Goal: Information Seeking & Learning: Learn about a topic

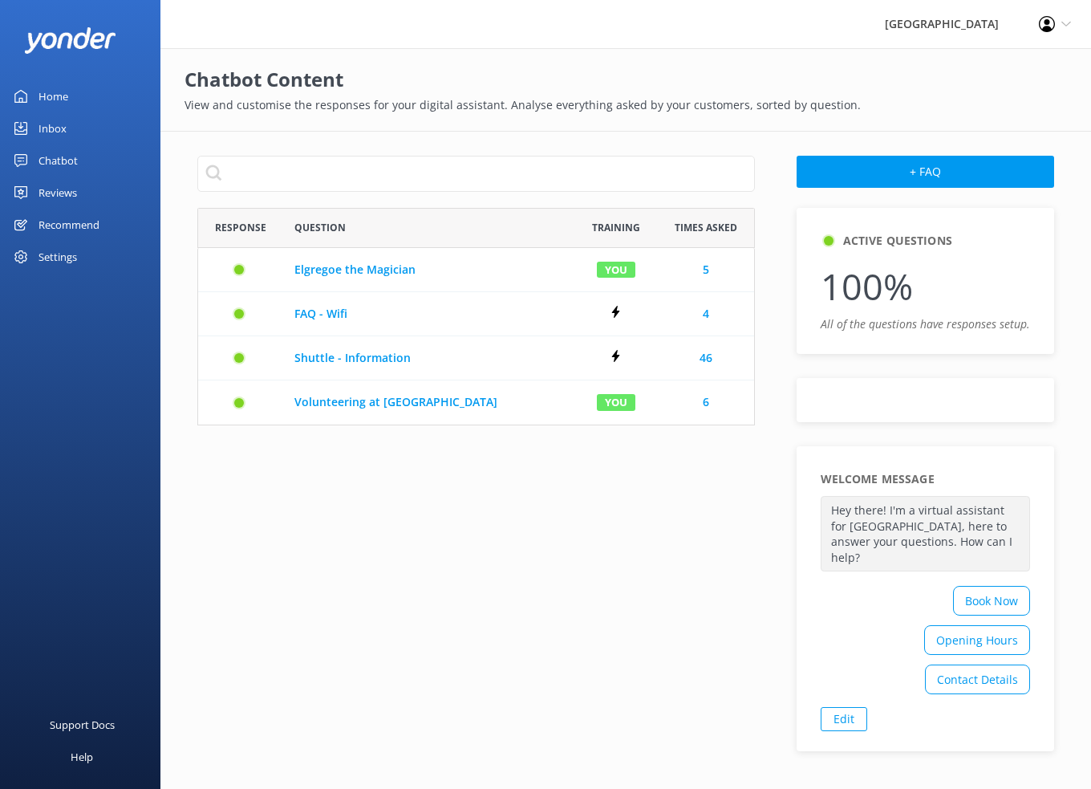
scroll to position [205, 546]
drag, startPoint x: 61, startPoint y: 189, endPoint x: 42, endPoint y: 204, distance: 24.1
click at [61, 189] on div "Reviews" at bounding box center [58, 192] width 39 height 32
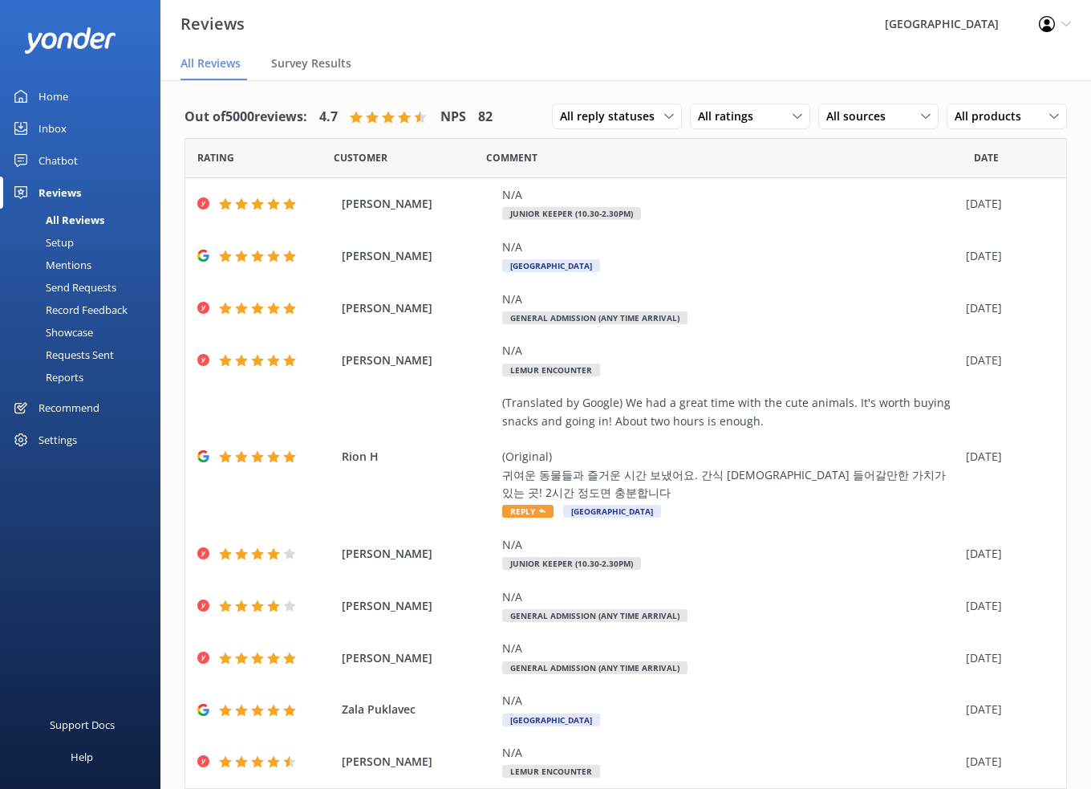
click at [84, 214] on div "All Reviews" at bounding box center [57, 220] width 95 height 22
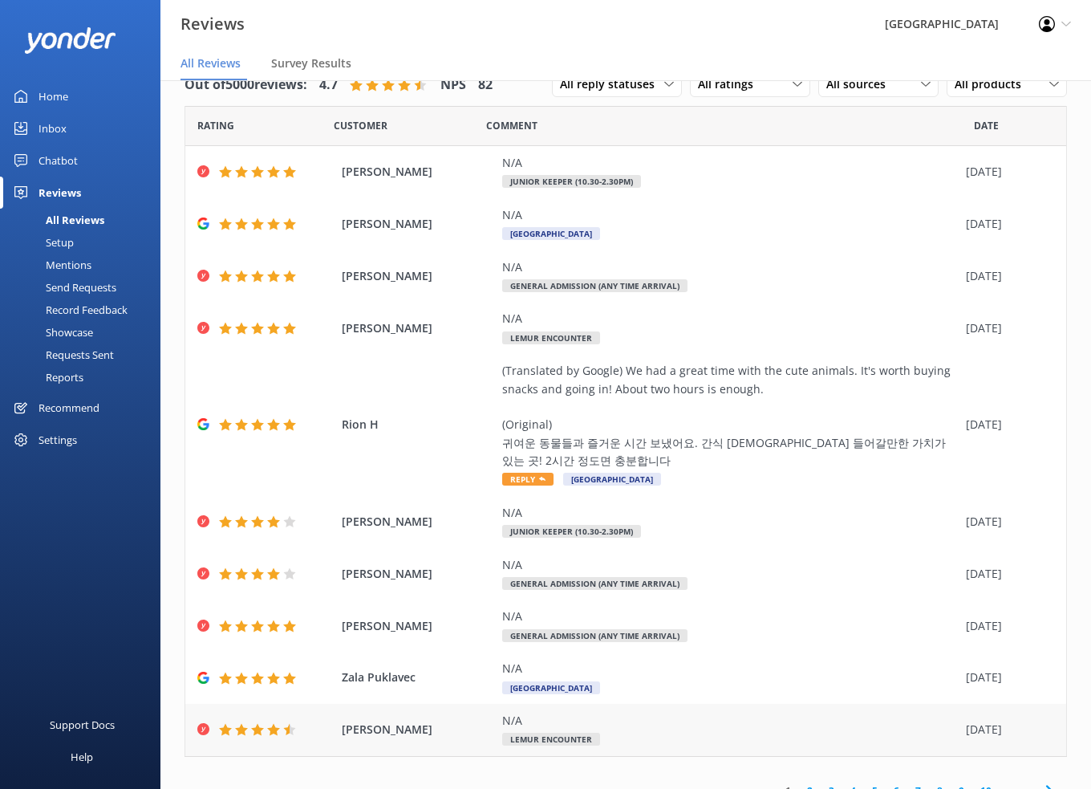
scroll to position [51, 0]
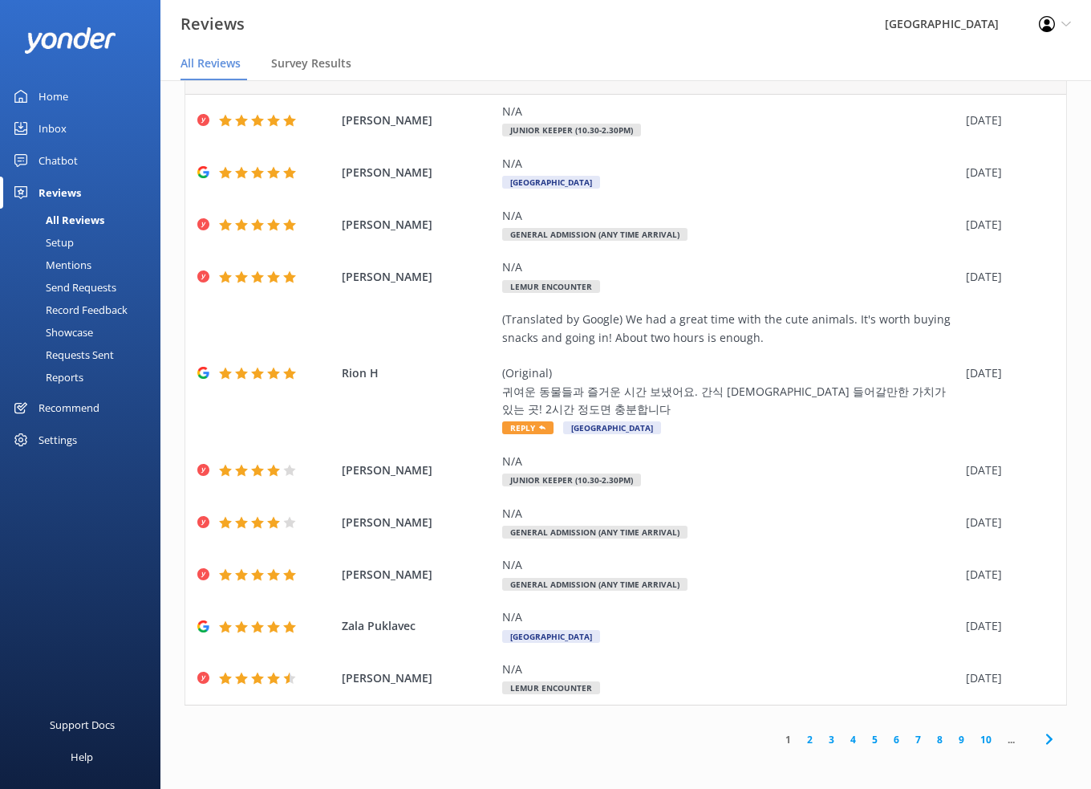
click at [864, 737] on link "5" at bounding box center [875, 739] width 22 height 15
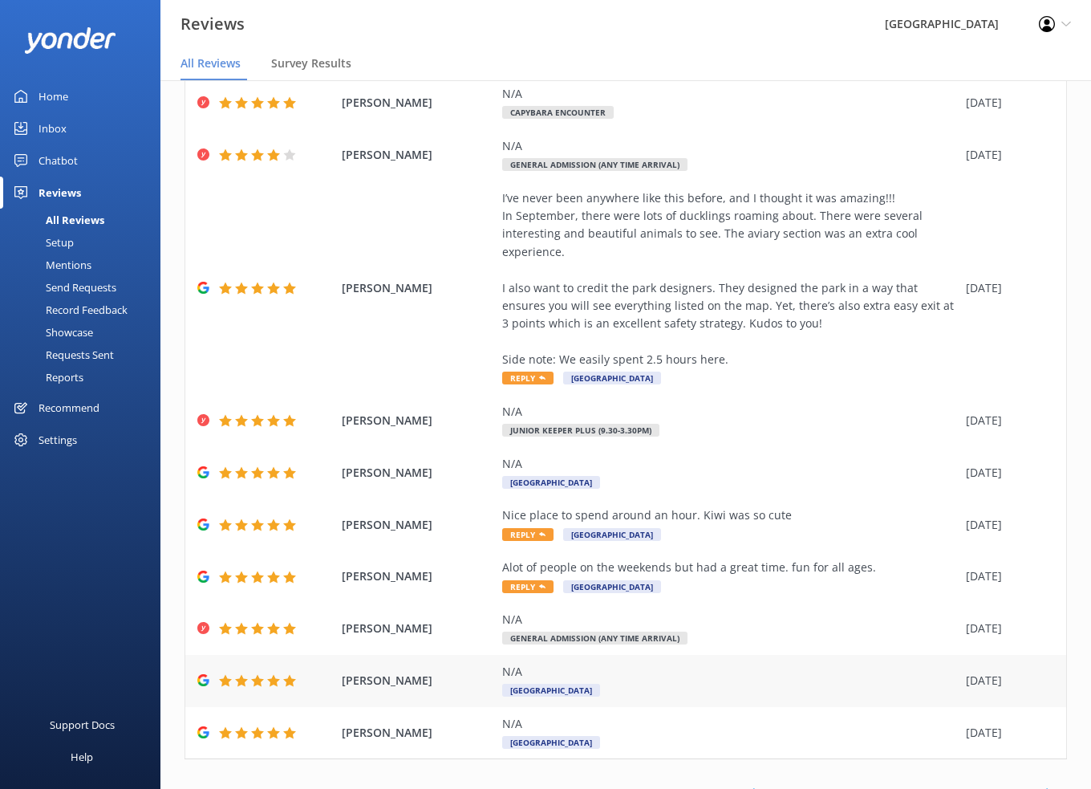
scroll to position [124, 0]
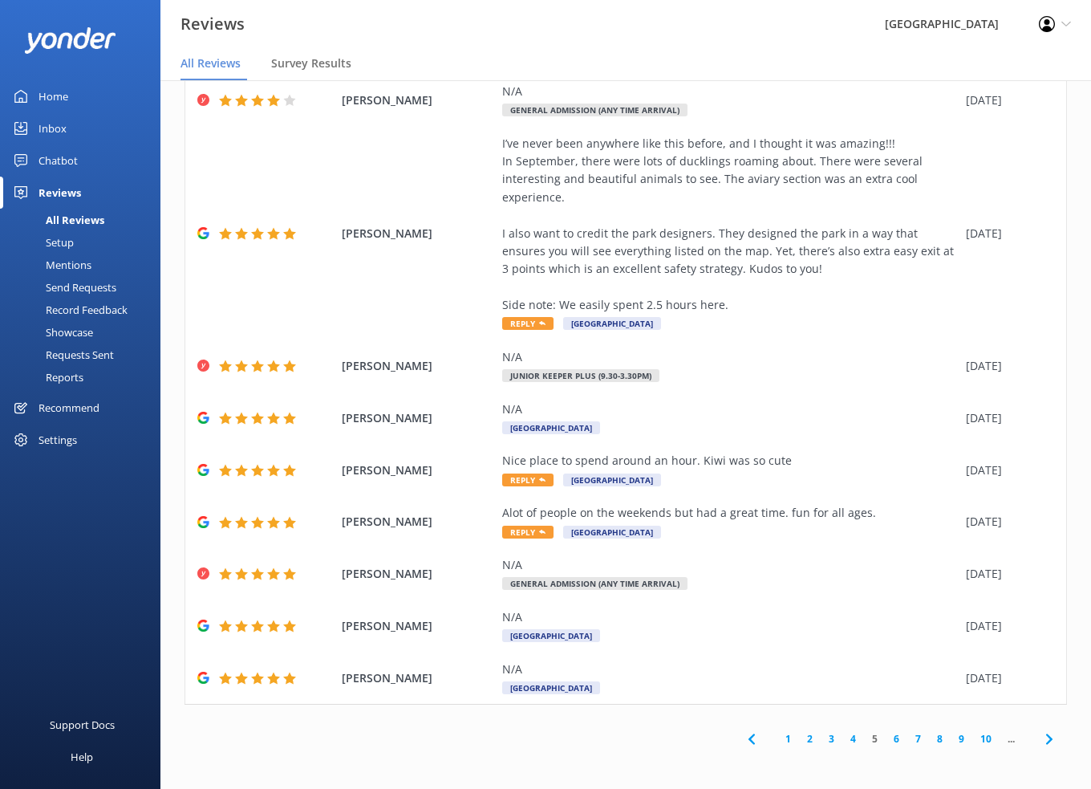
click at [907, 740] on link "7" at bounding box center [918, 738] width 22 height 15
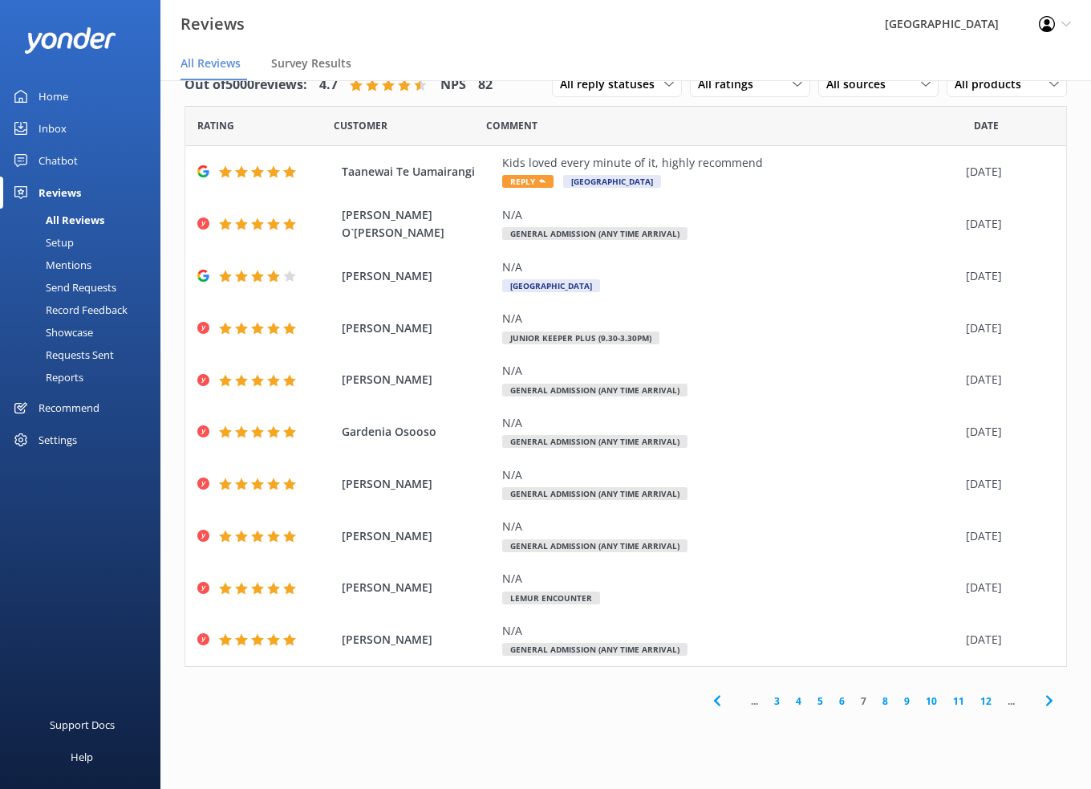
click at [983, 700] on link "12" at bounding box center [985, 700] width 27 height 15
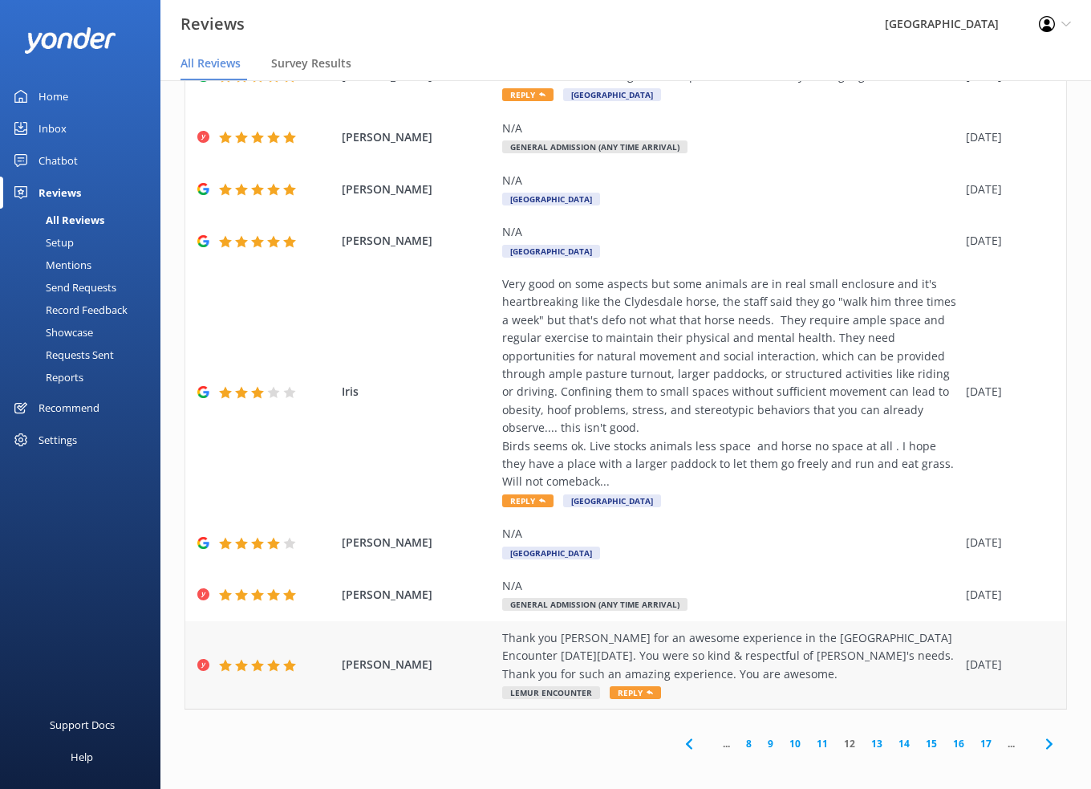
scroll to position [213, 0]
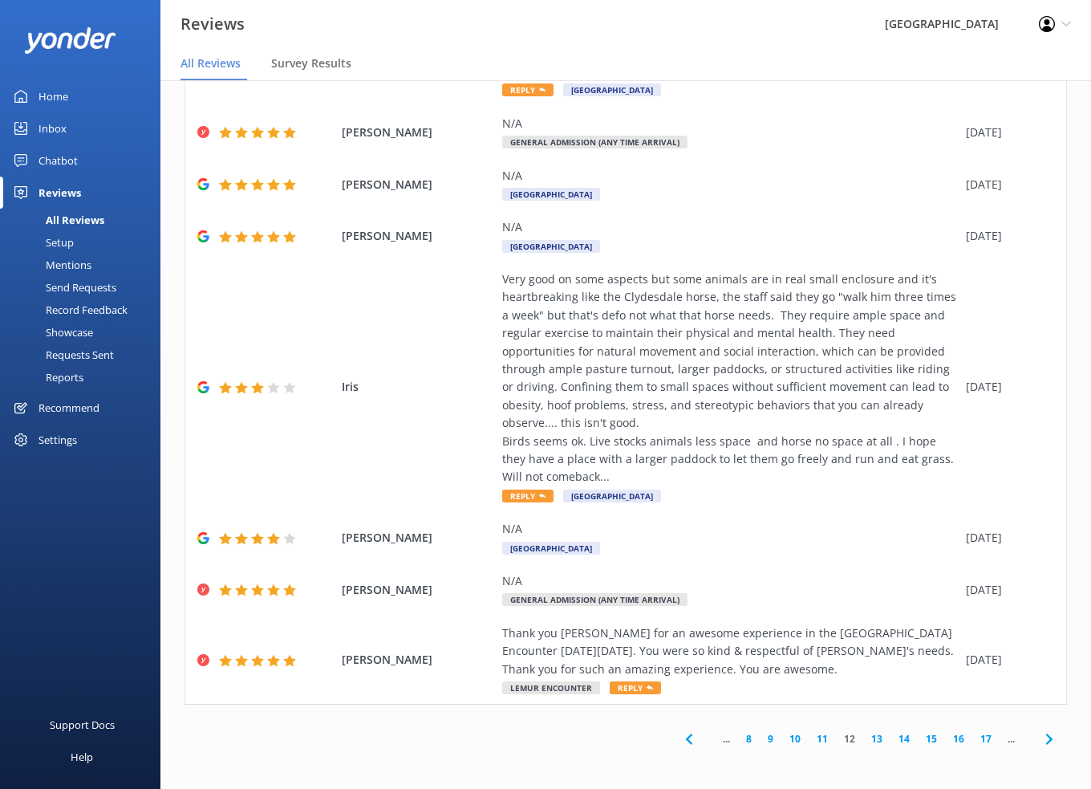
click at [922, 737] on link "15" at bounding box center [931, 738] width 27 height 15
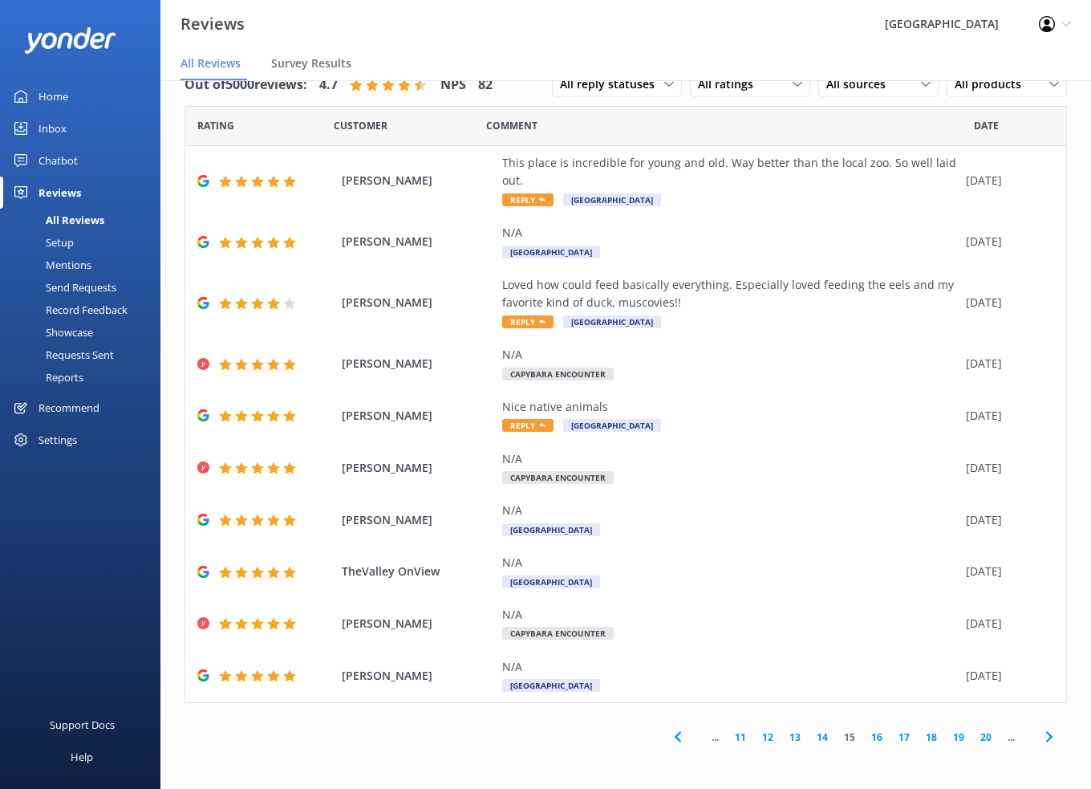
click at [906, 737] on link "17" at bounding box center [904, 736] width 27 height 15
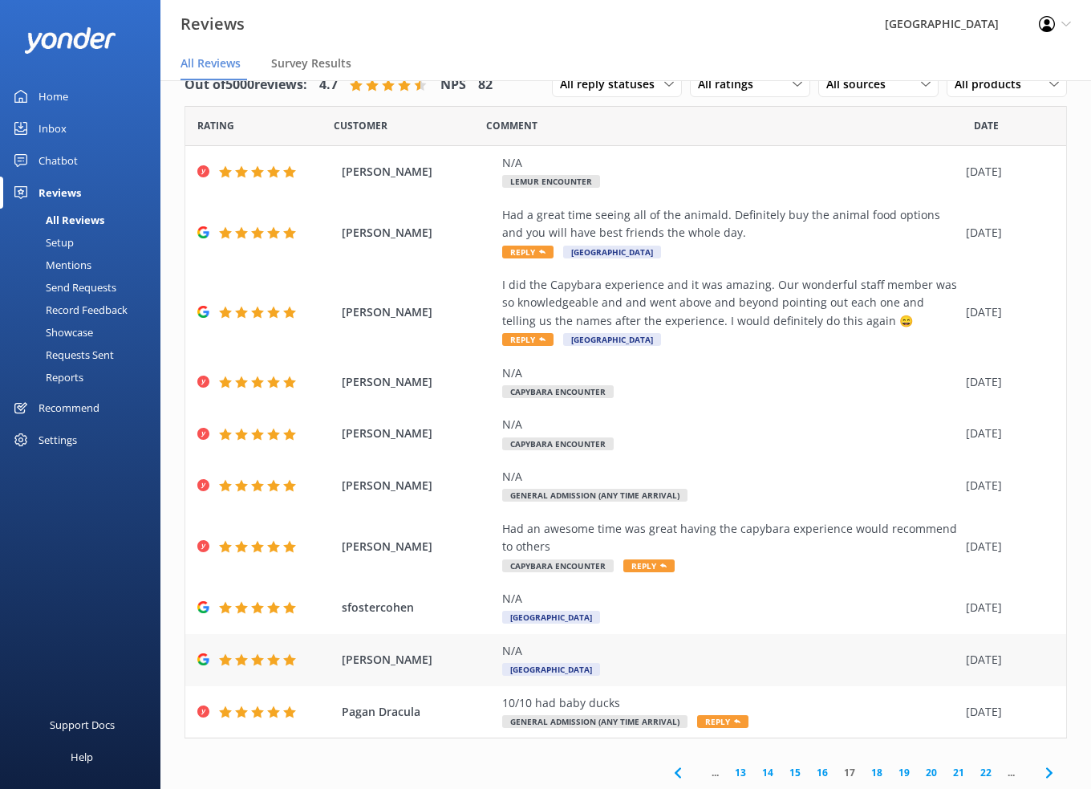
scroll to position [34, 0]
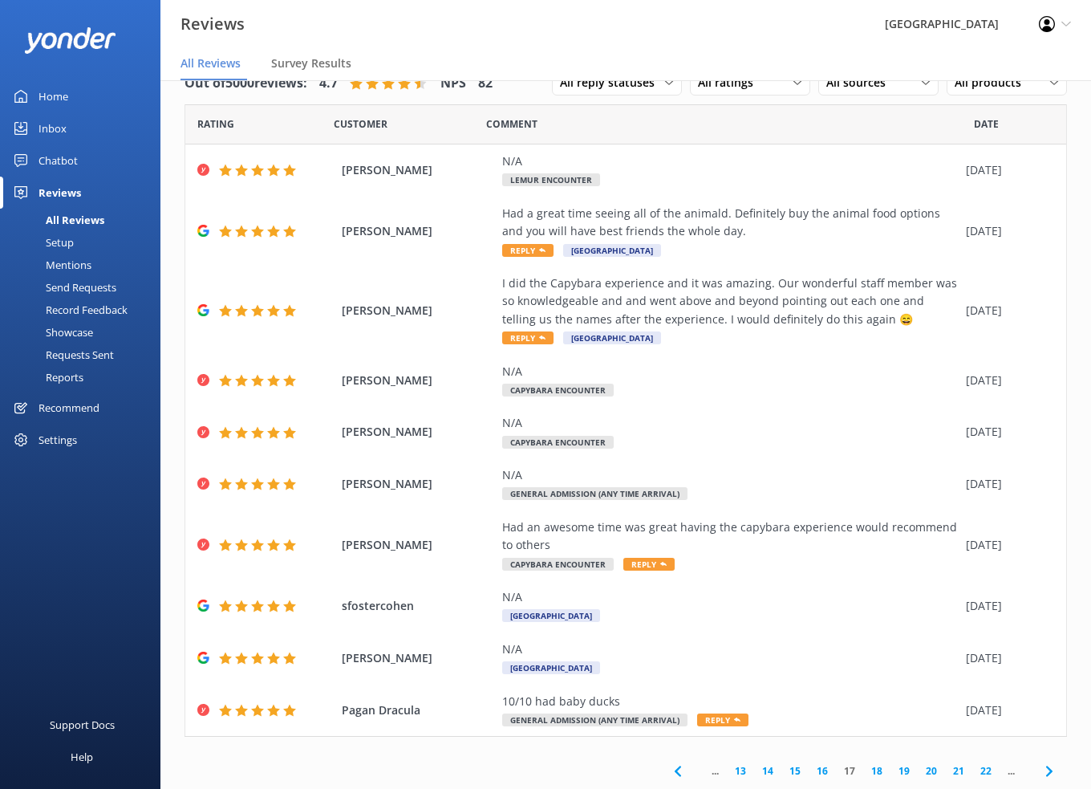
click at [812, 766] on link "16" at bounding box center [822, 770] width 27 height 15
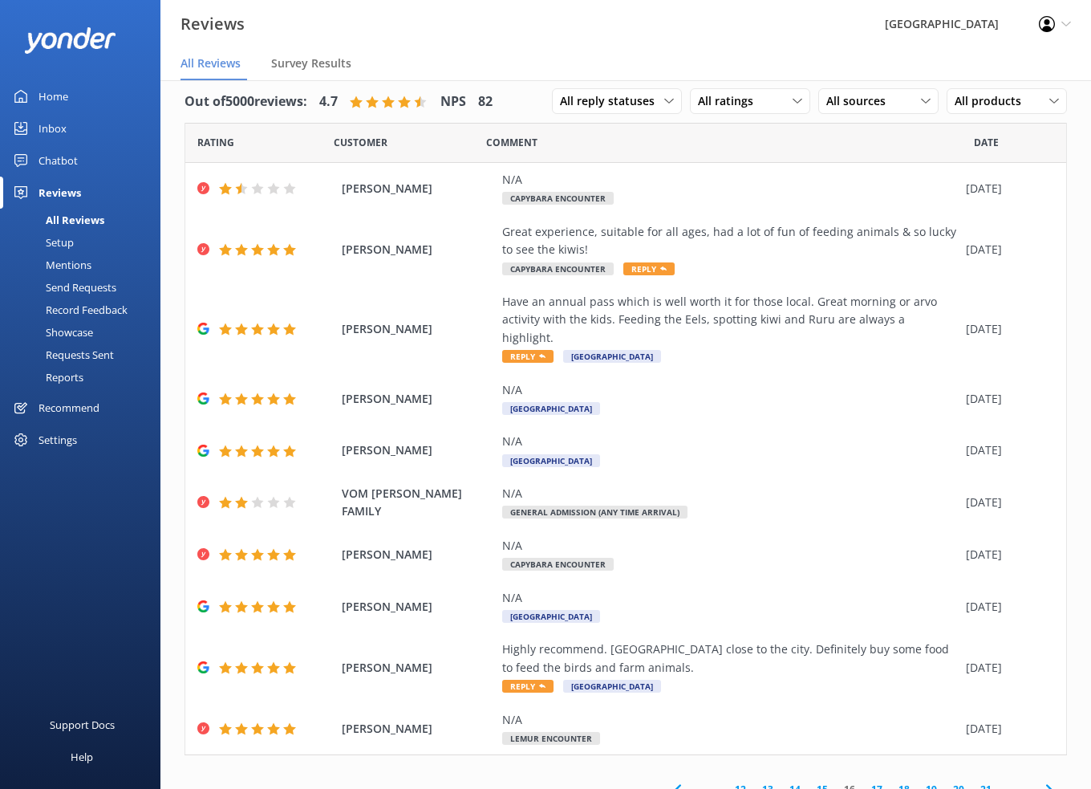
scroll to position [16, 0]
click at [812, 781] on link "15" at bounding box center [822, 788] width 27 height 15
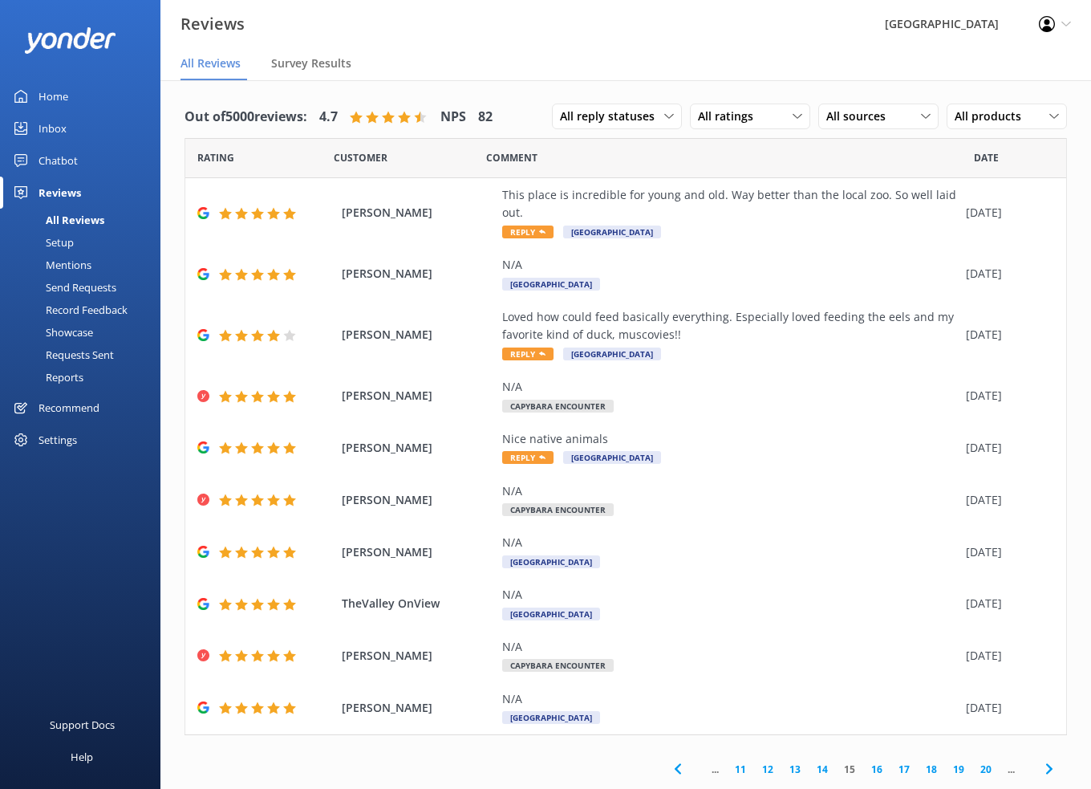
click at [825, 762] on link "14" at bounding box center [822, 768] width 27 height 15
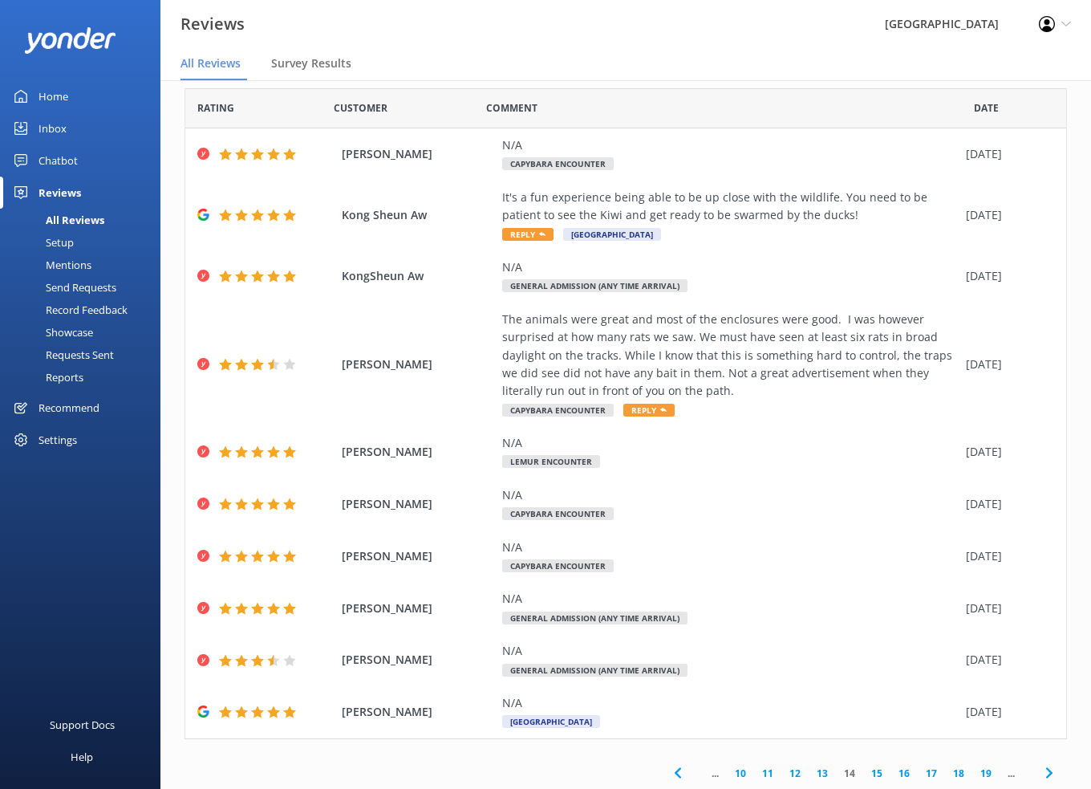
scroll to position [51, 0]
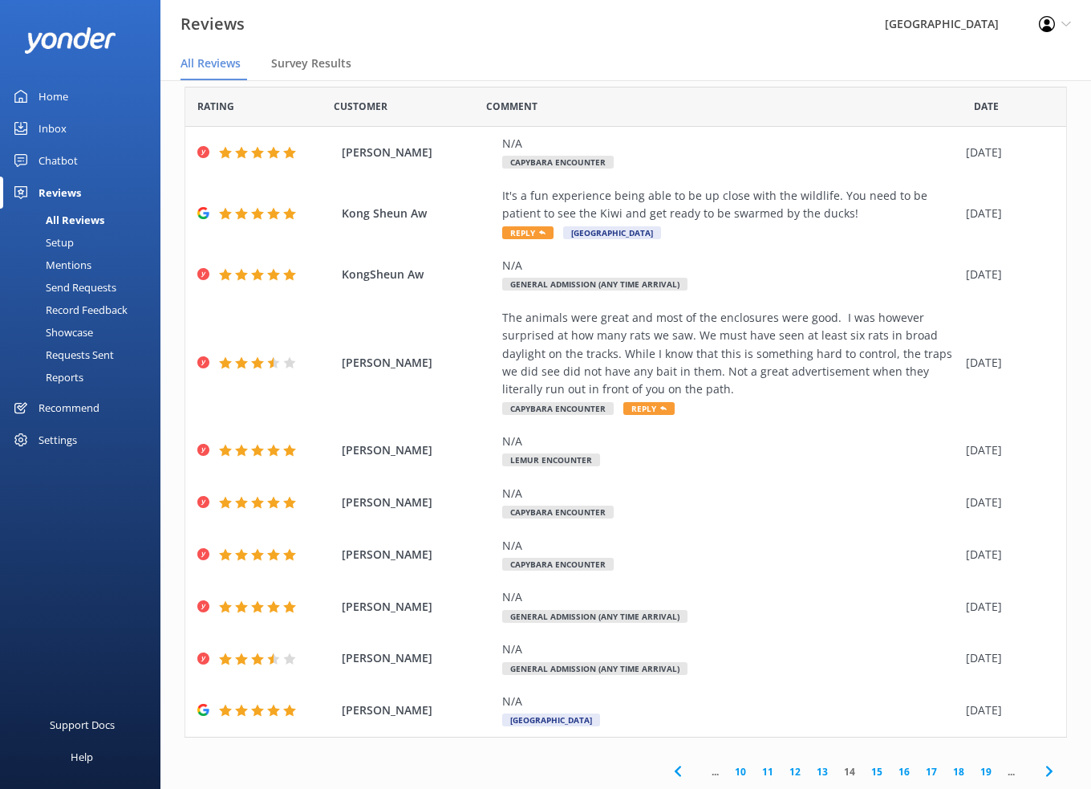
click at [810, 769] on link "13" at bounding box center [822, 771] width 27 height 15
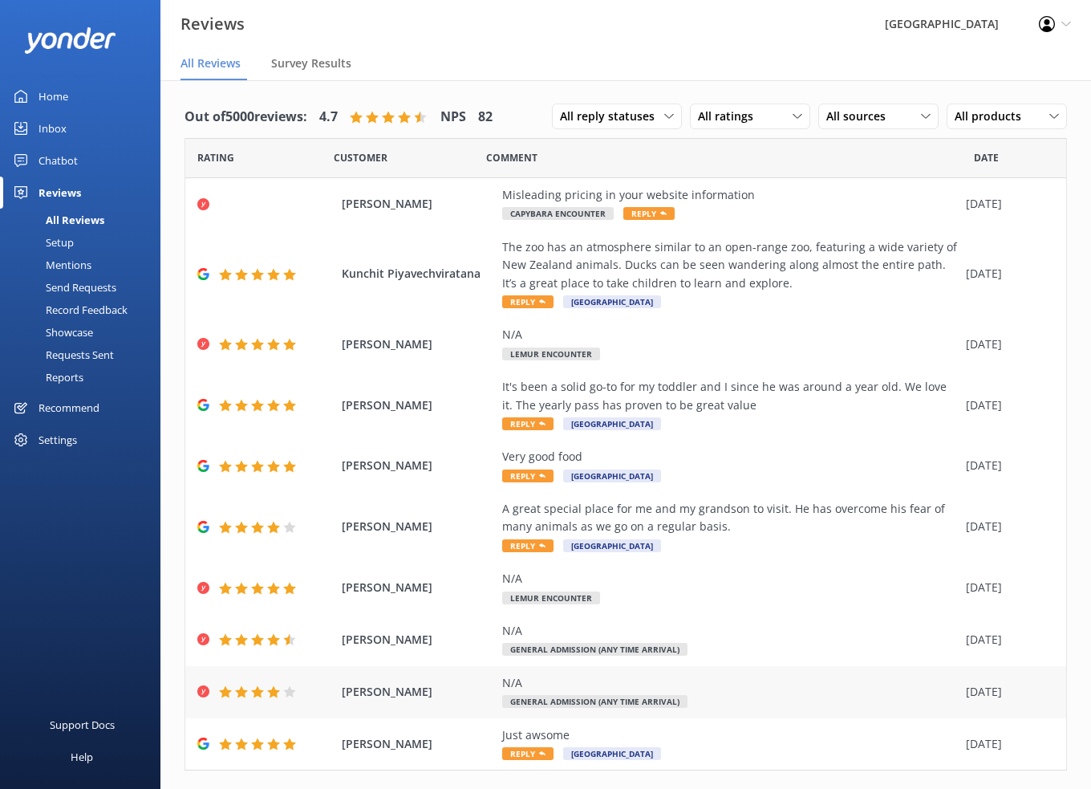
scroll to position [34, 0]
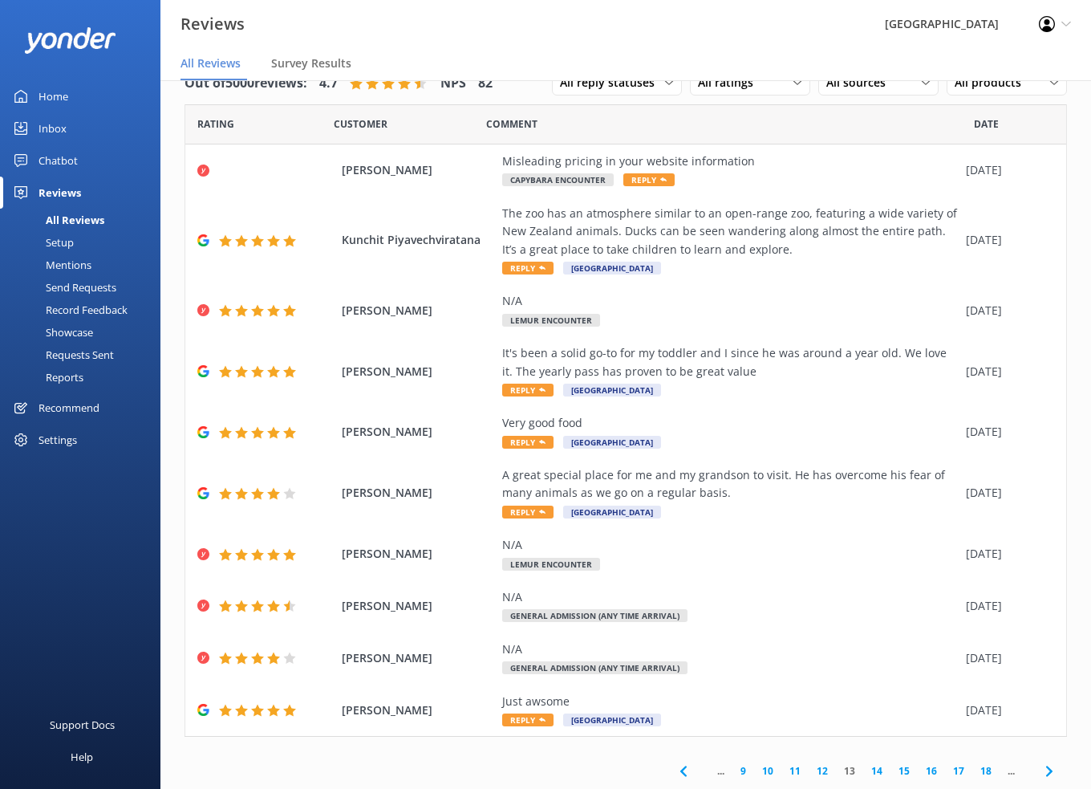
click at [813, 773] on link "12" at bounding box center [822, 770] width 27 height 15
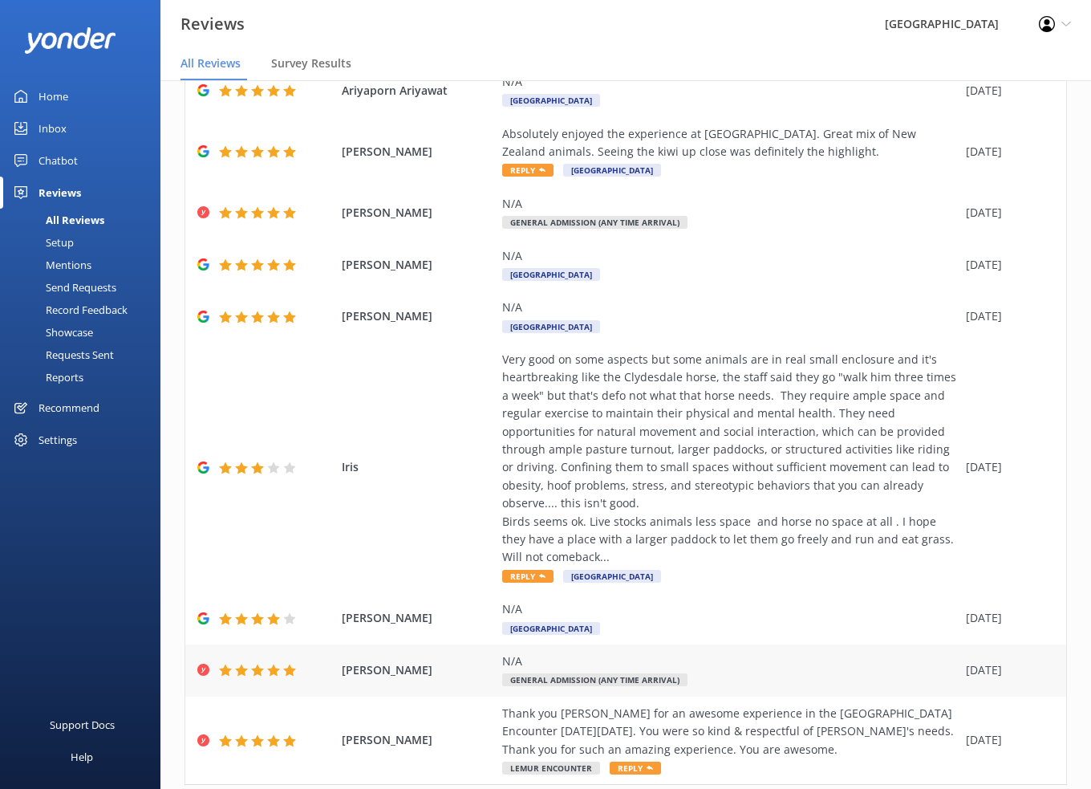
scroll to position [213, 0]
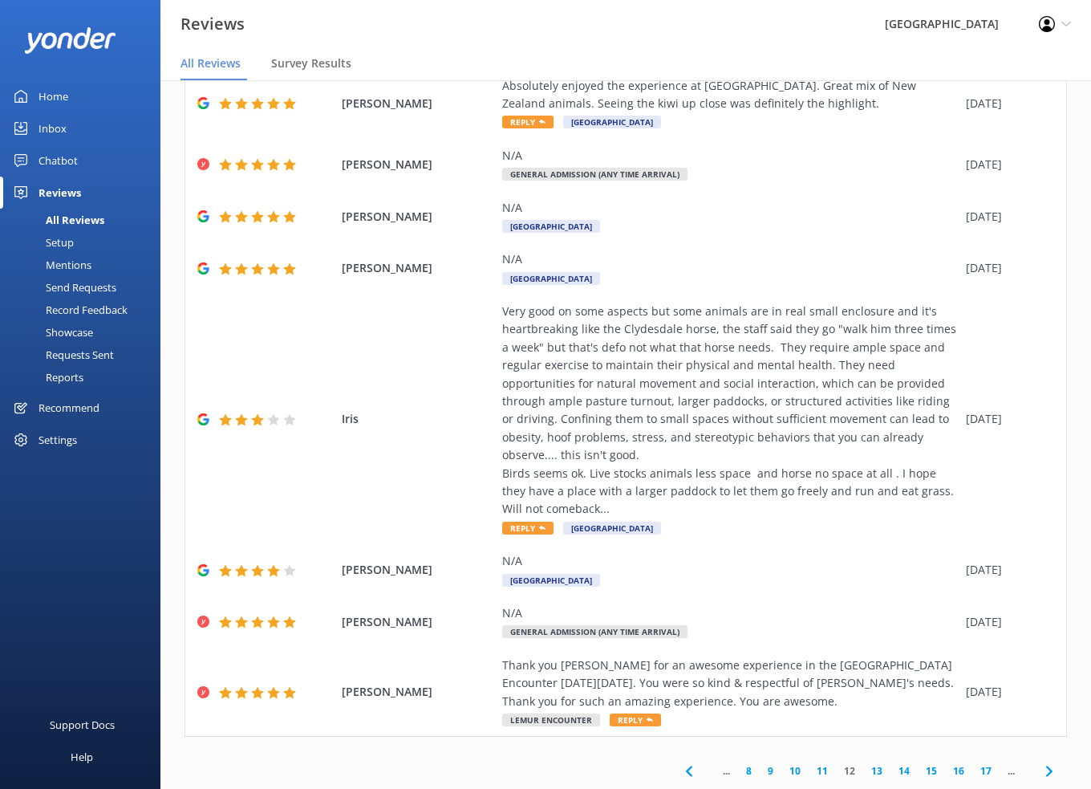
click at [809, 769] on link "11" at bounding box center [822, 770] width 27 height 15
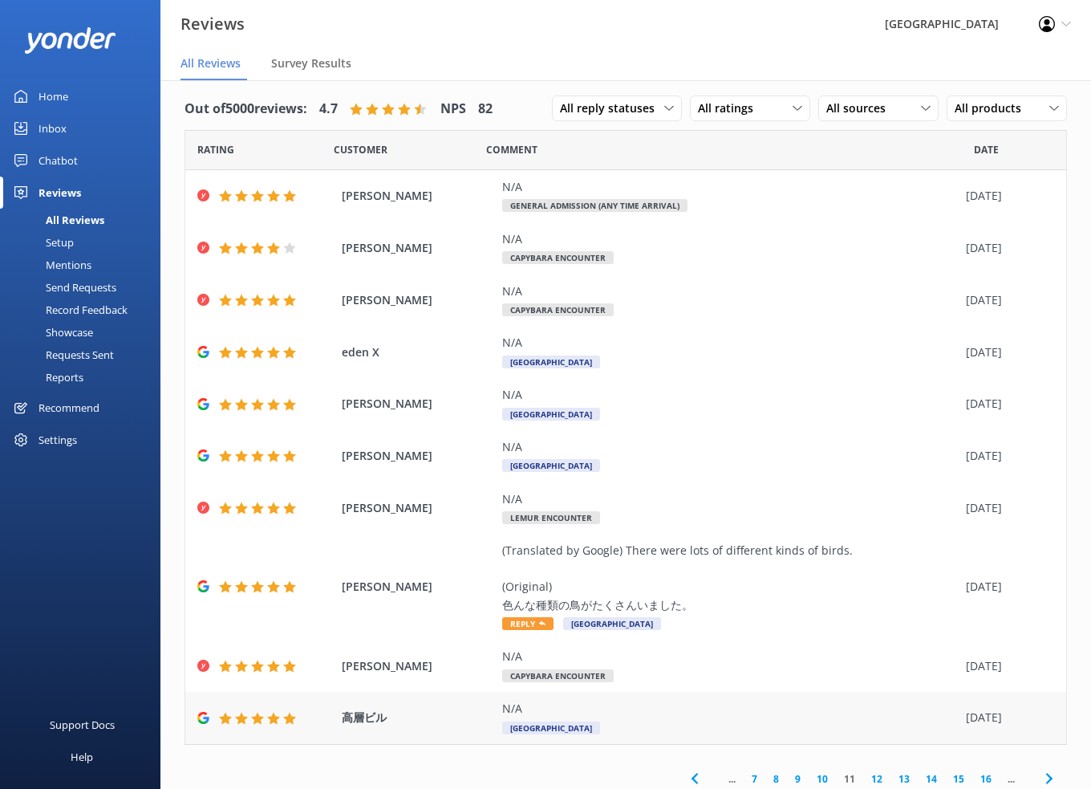
scroll to position [16, 0]
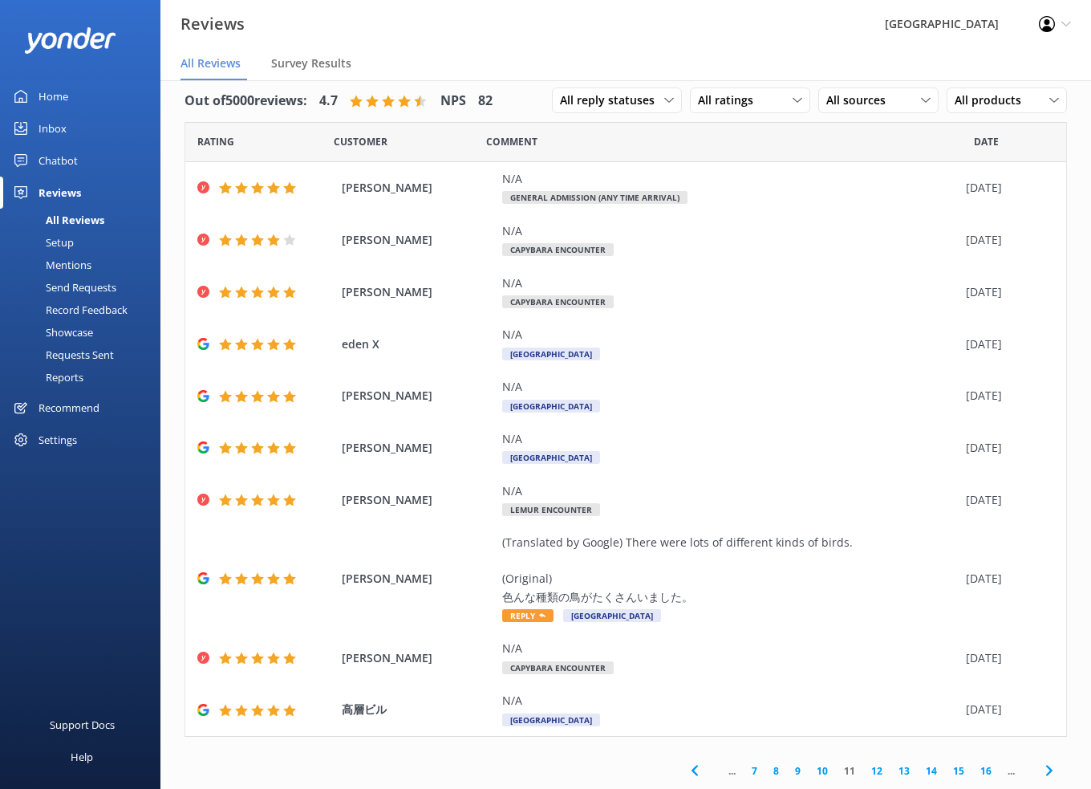
click at [809, 772] on link "10" at bounding box center [822, 770] width 27 height 15
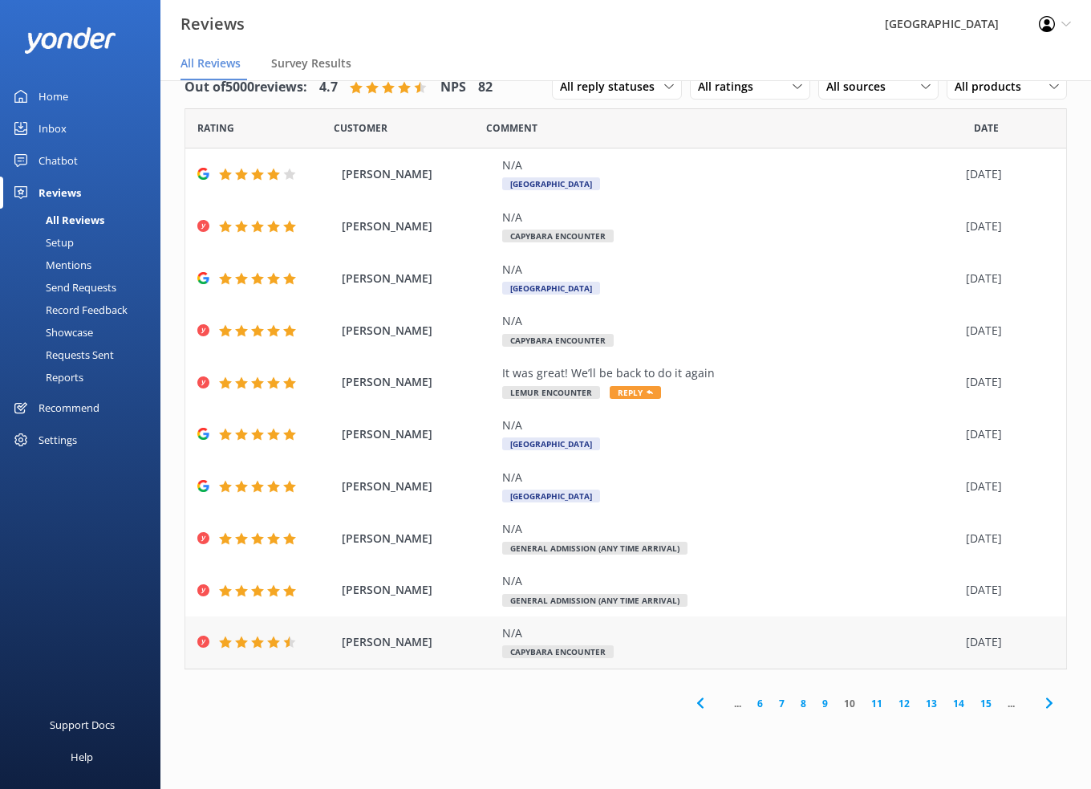
scroll to position [32, 0]
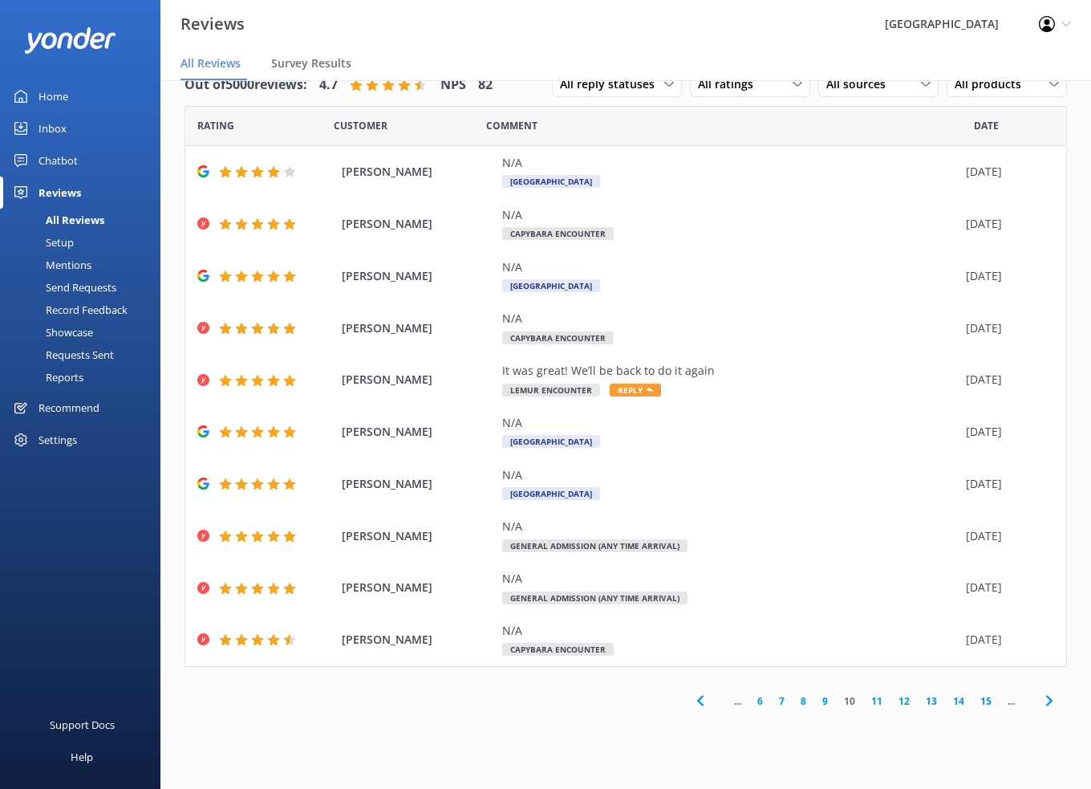
click at [825, 696] on link "9" at bounding box center [825, 700] width 22 height 15
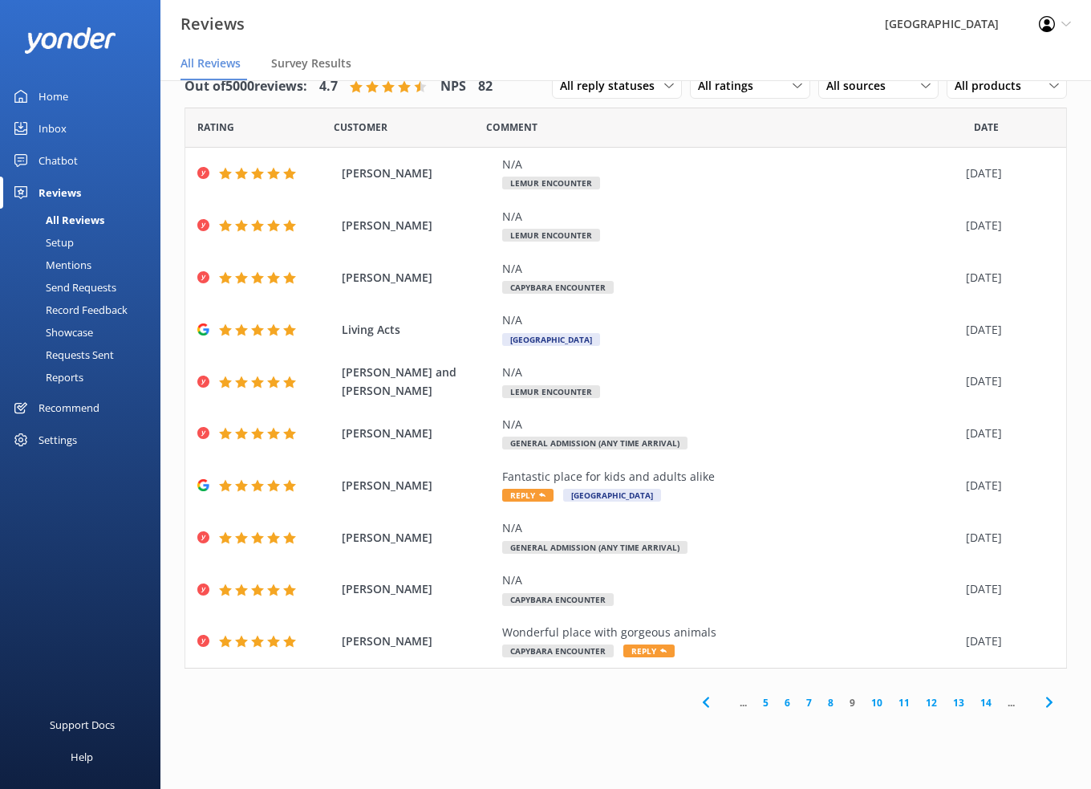
scroll to position [32, 0]
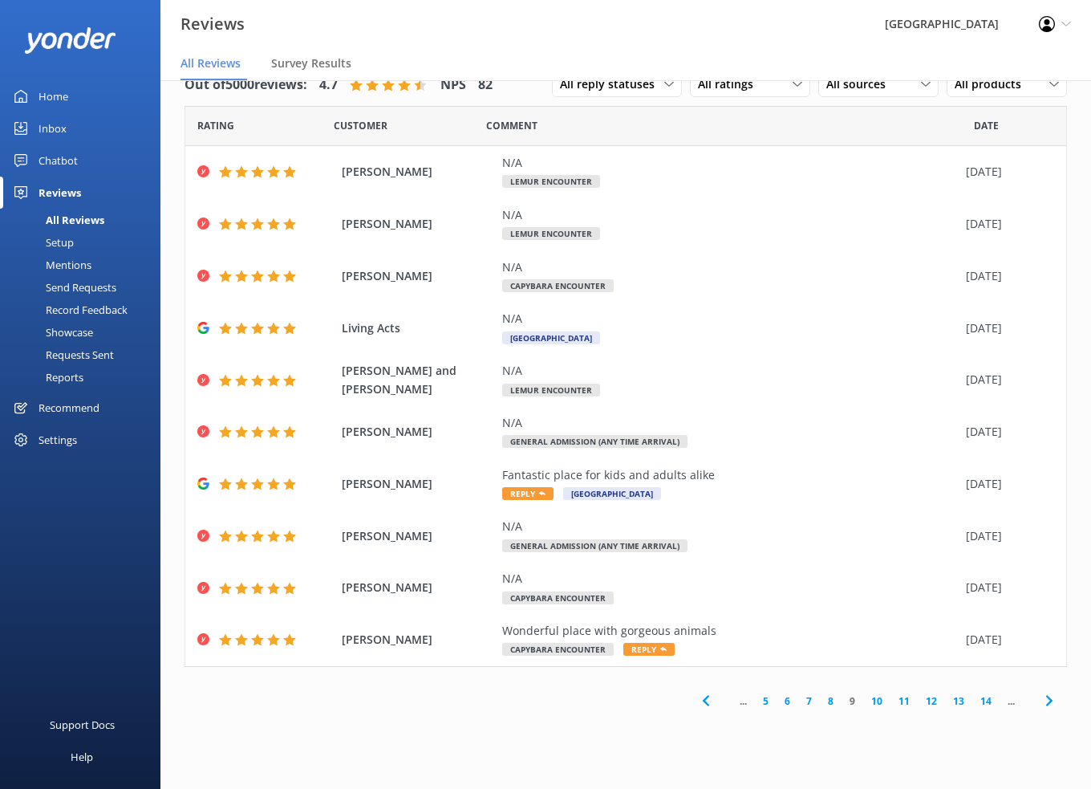
click at [831, 698] on link "8" at bounding box center [831, 700] width 22 height 15
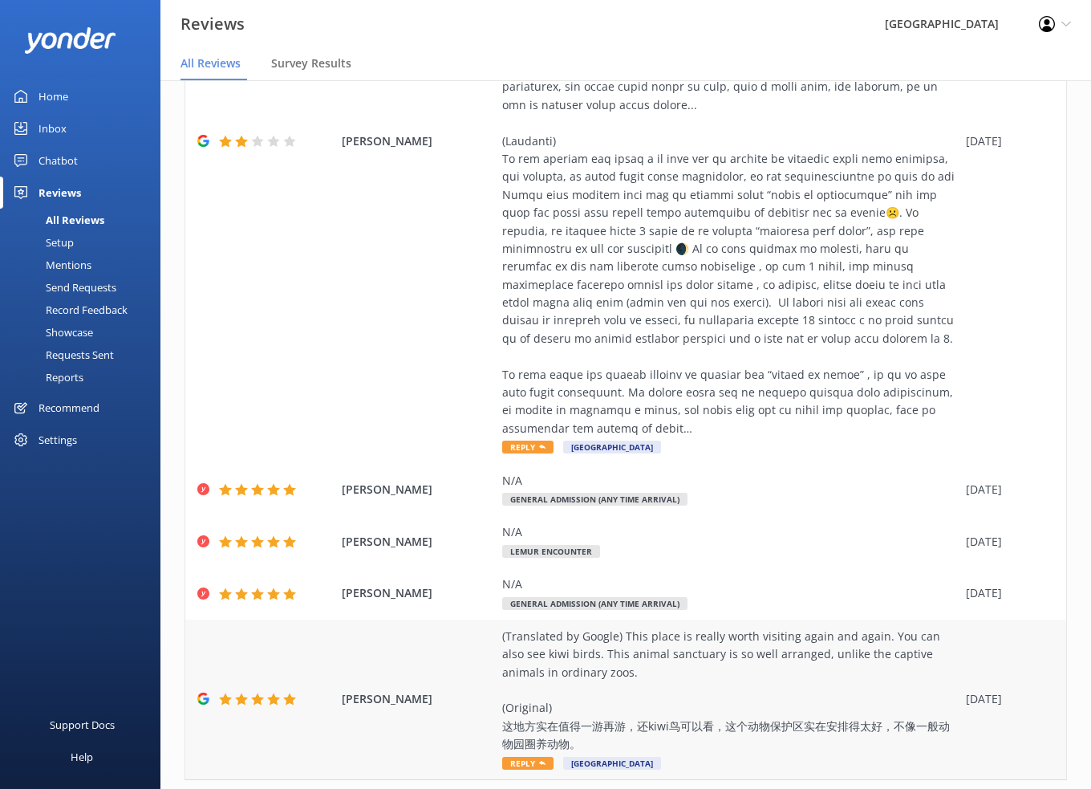
scroll to position [642, 0]
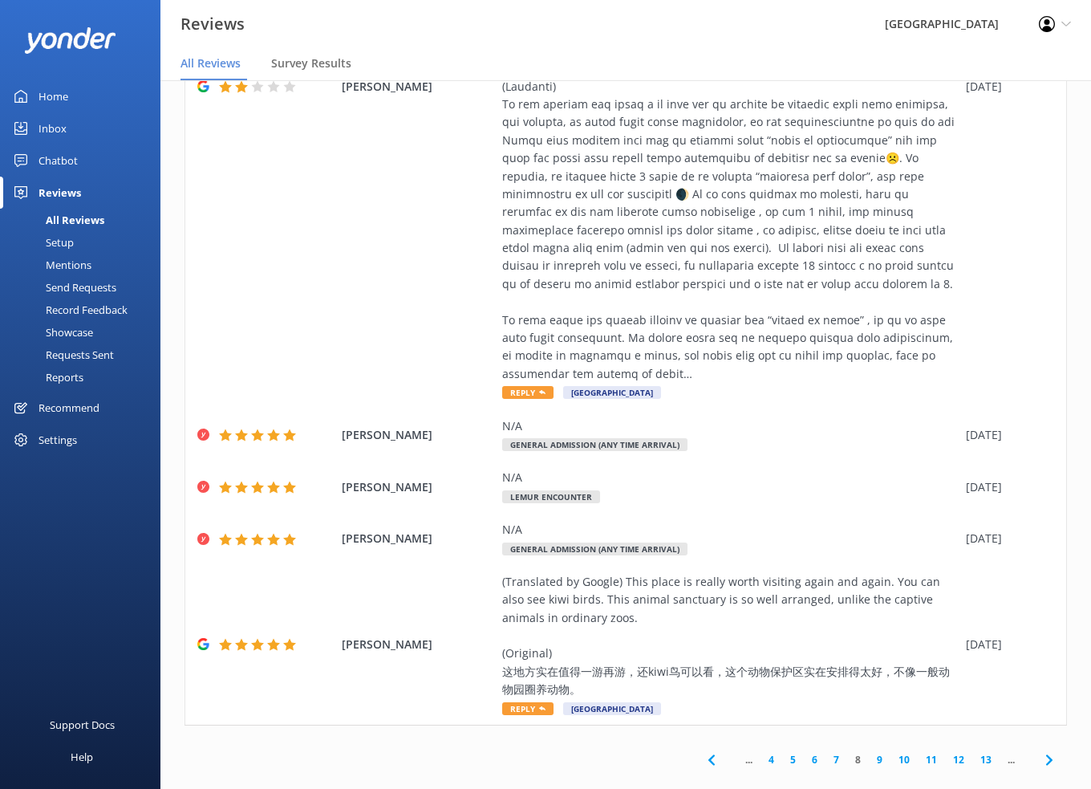
click at [826, 759] on link "7" at bounding box center [837, 759] width 22 height 15
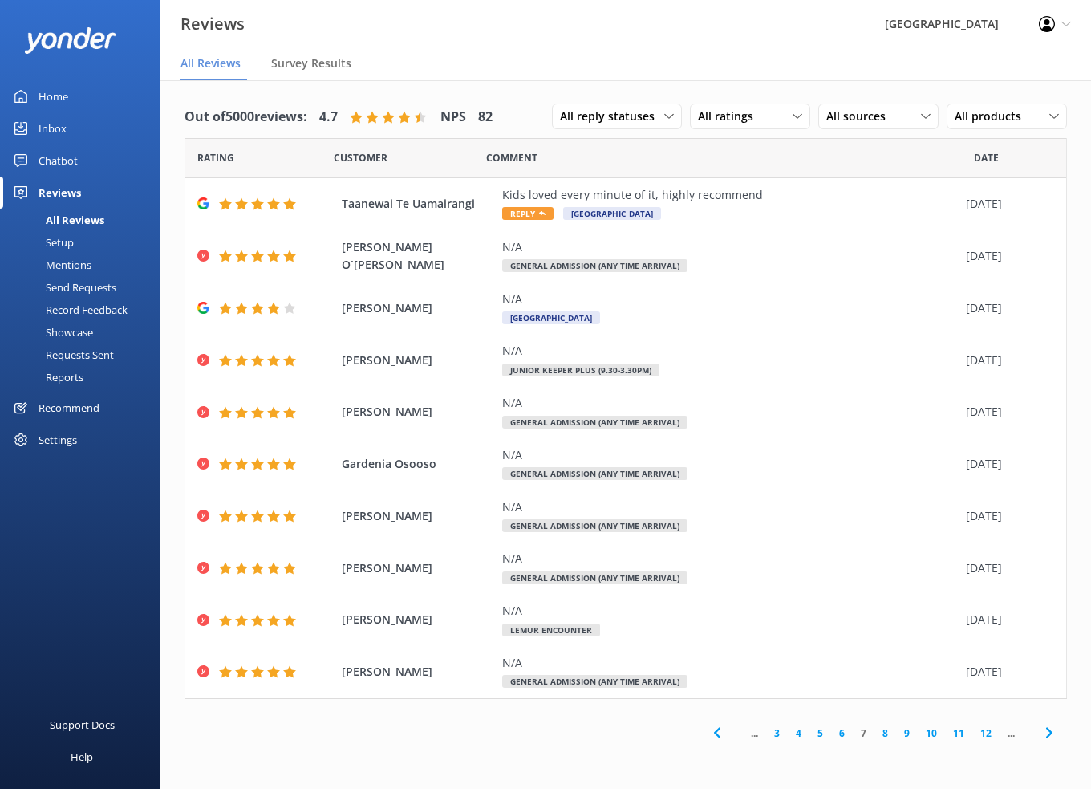
click at [842, 732] on link "6" at bounding box center [842, 732] width 22 height 15
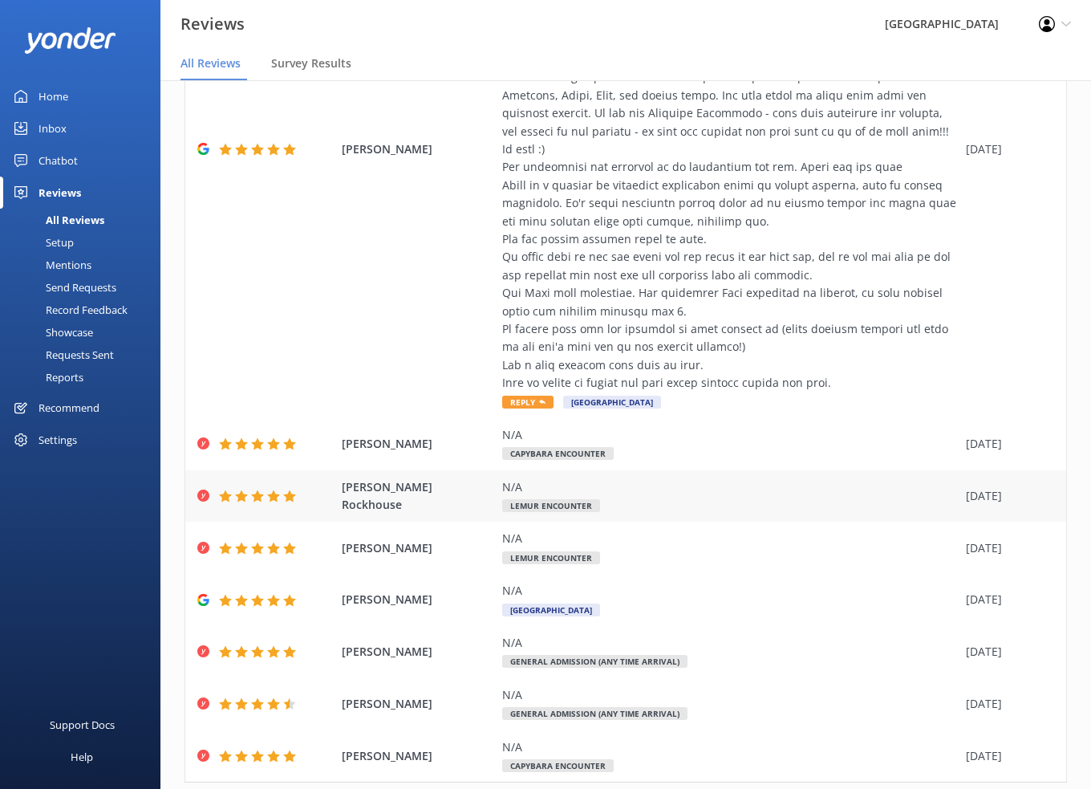
scroll to position [429, 0]
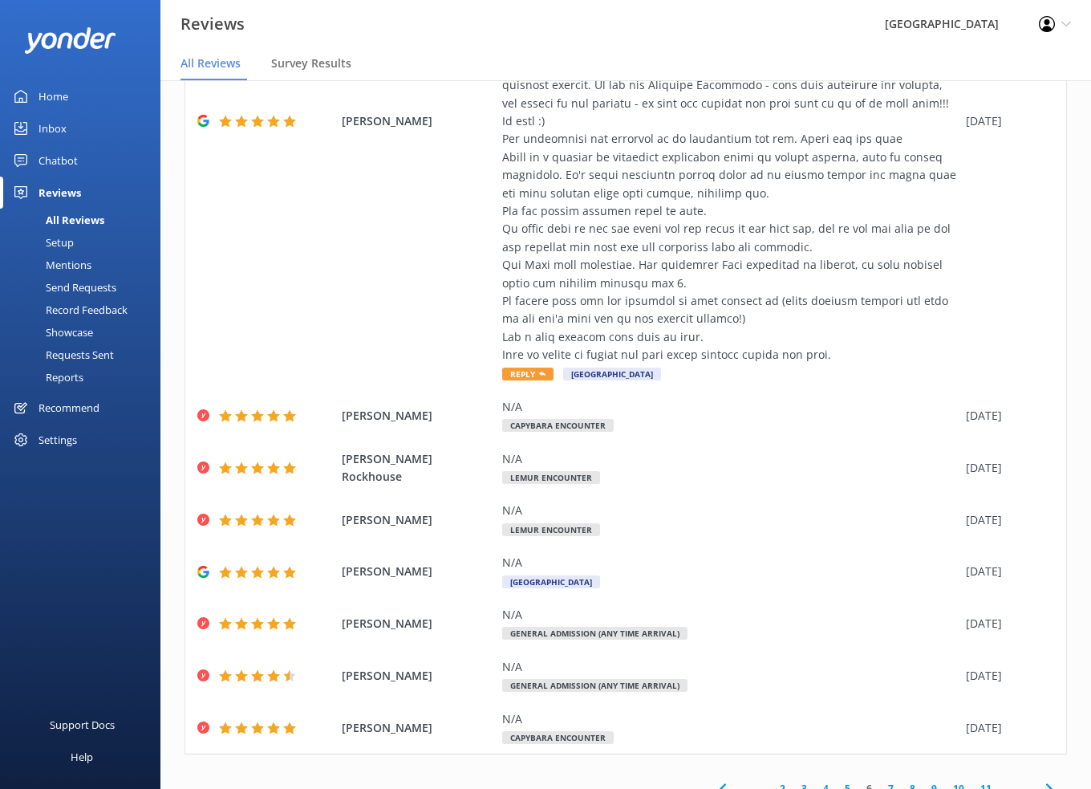
click at [837, 781] on link "5" at bounding box center [848, 788] width 22 height 15
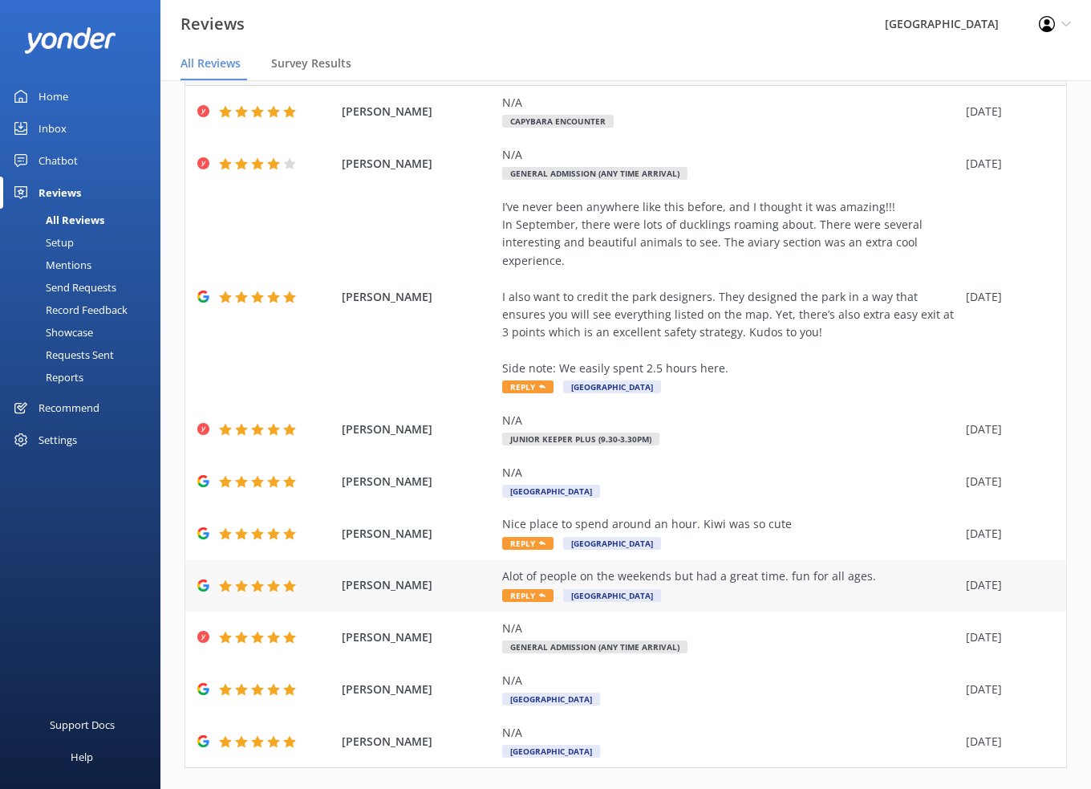
scroll to position [124, 0]
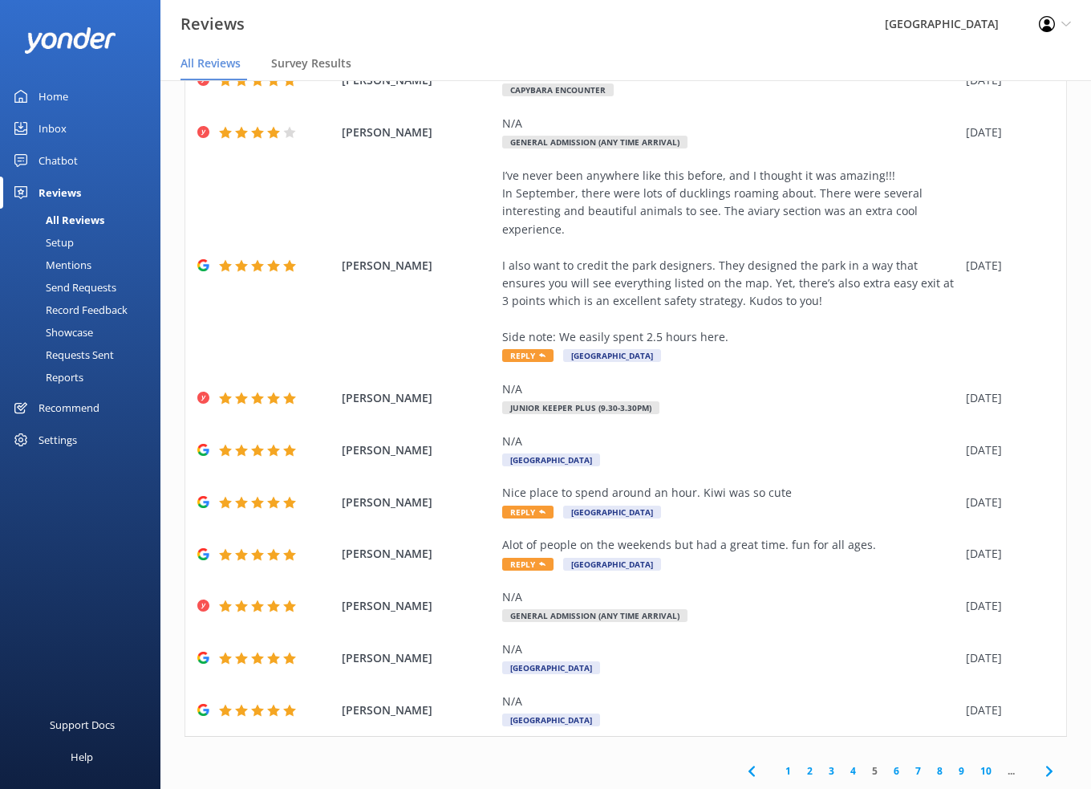
click at [842, 769] on link "4" at bounding box center [853, 770] width 22 height 15
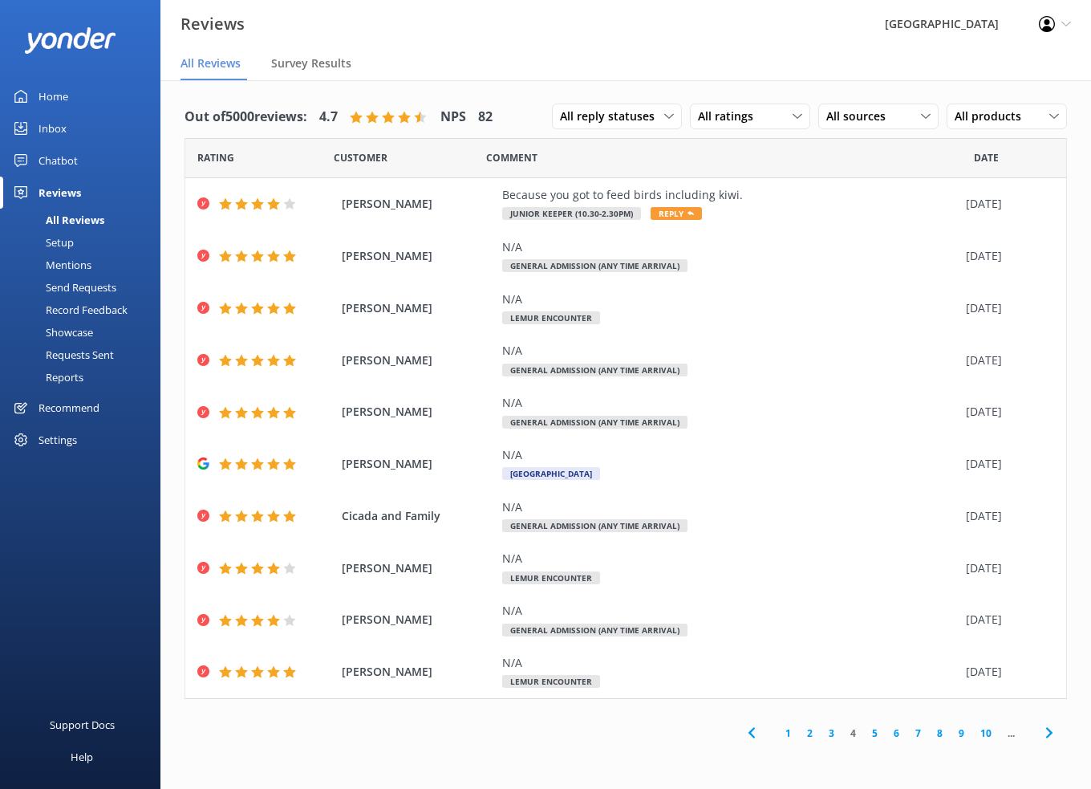
click at [830, 734] on link "3" at bounding box center [832, 732] width 22 height 15
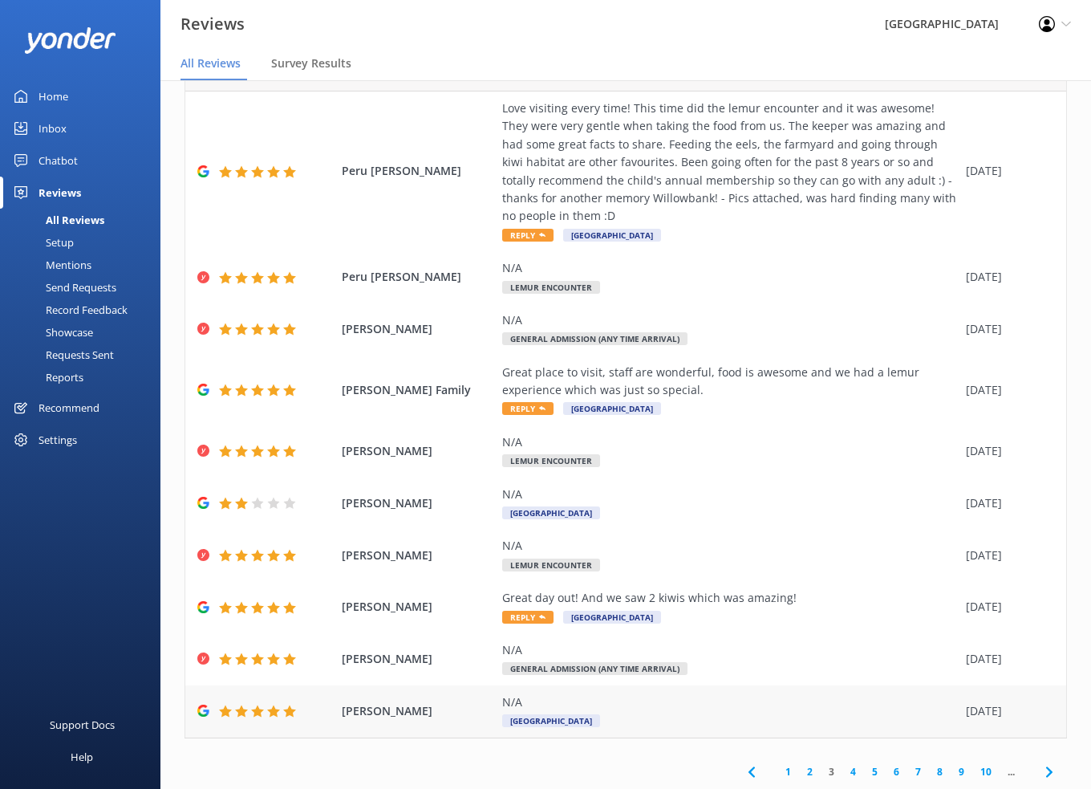
scroll to position [87, 0]
click at [799, 771] on link "2" at bounding box center [810, 770] width 22 height 15
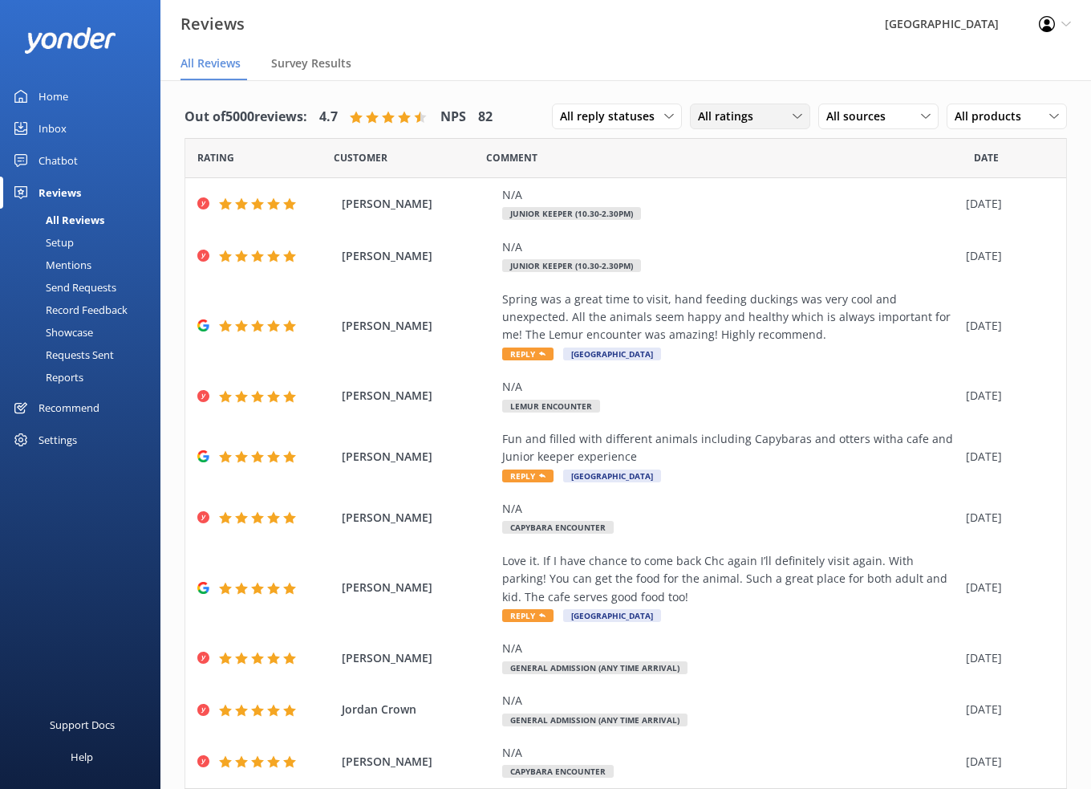
click at [793, 115] on icon at bounding box center [798, 117] width 10 height 10
click at [763, 246] on div "Detractors" at bounding box center [750, 247] width 74 height 16
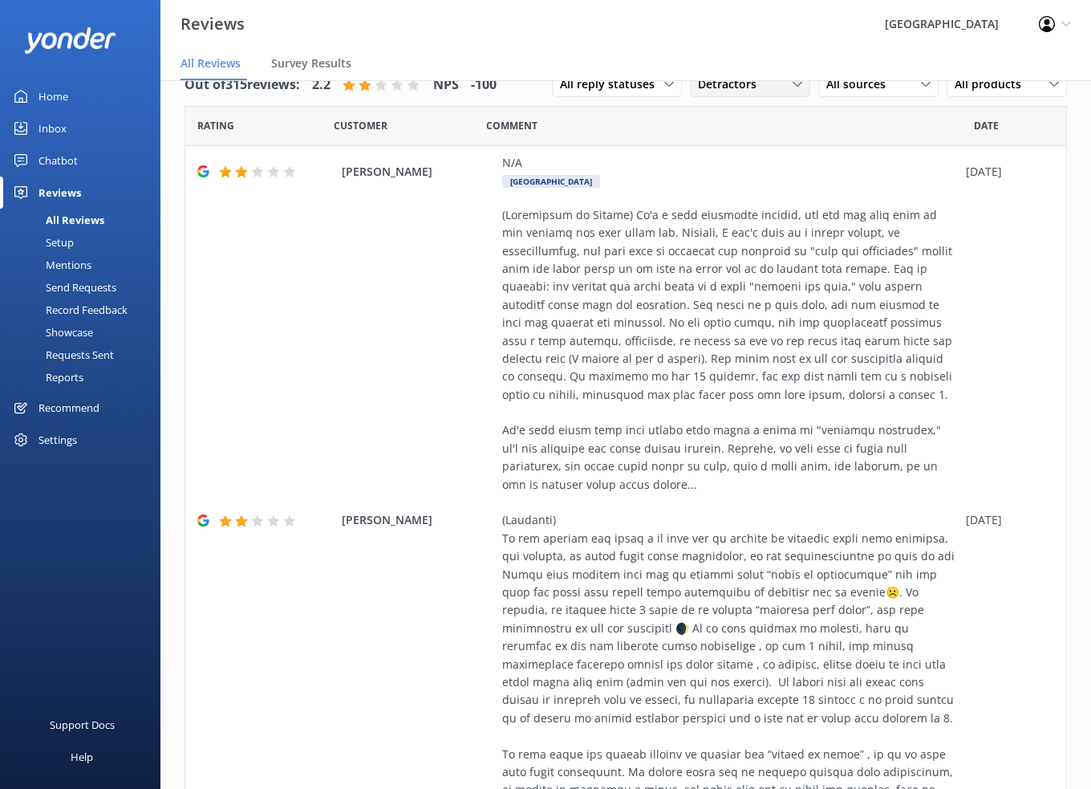
click at [793, 82] on icon at bounding box center [798, 84] width 10 height 10
click at [725, 114] on div "All ratings" at bounding box center [722, 117] width 47 height 16
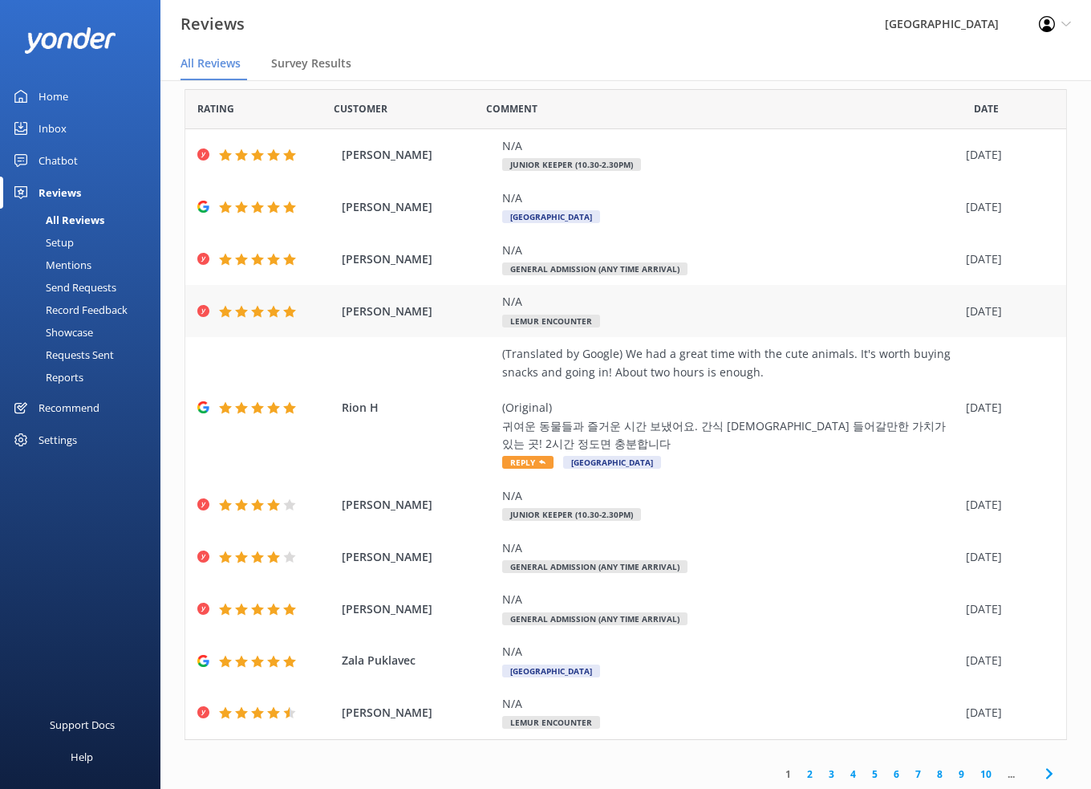
scroll to position [51, 0]
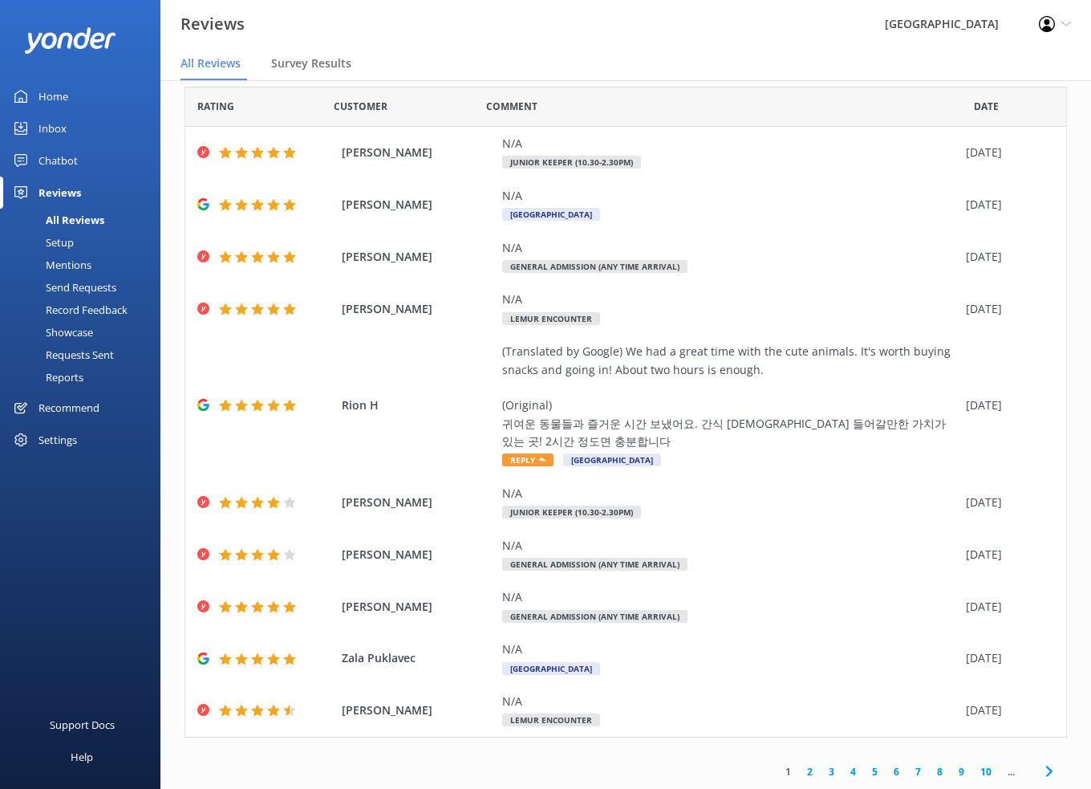
click at [799, 775] on link "2" at bounding box center [810, 771] width 22 height 15
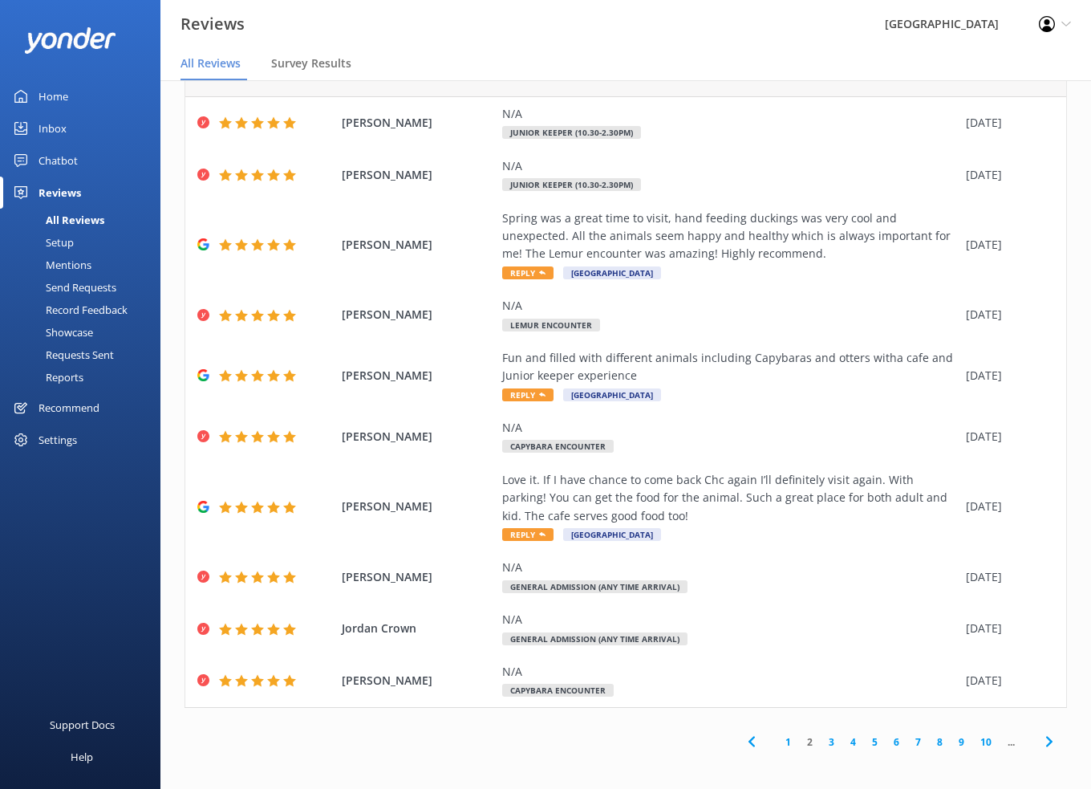
scroll to position [32, 0]
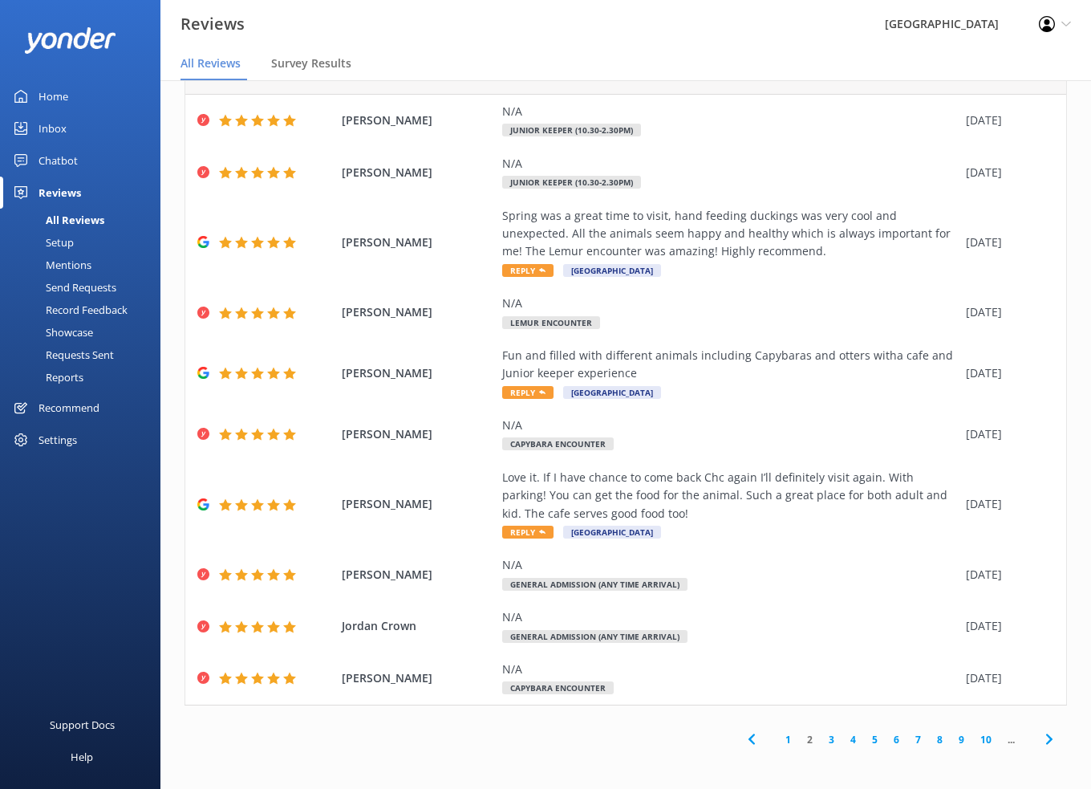
click at [821, 738] on link "3" at bounding box center [832, 739] width 22 height 15
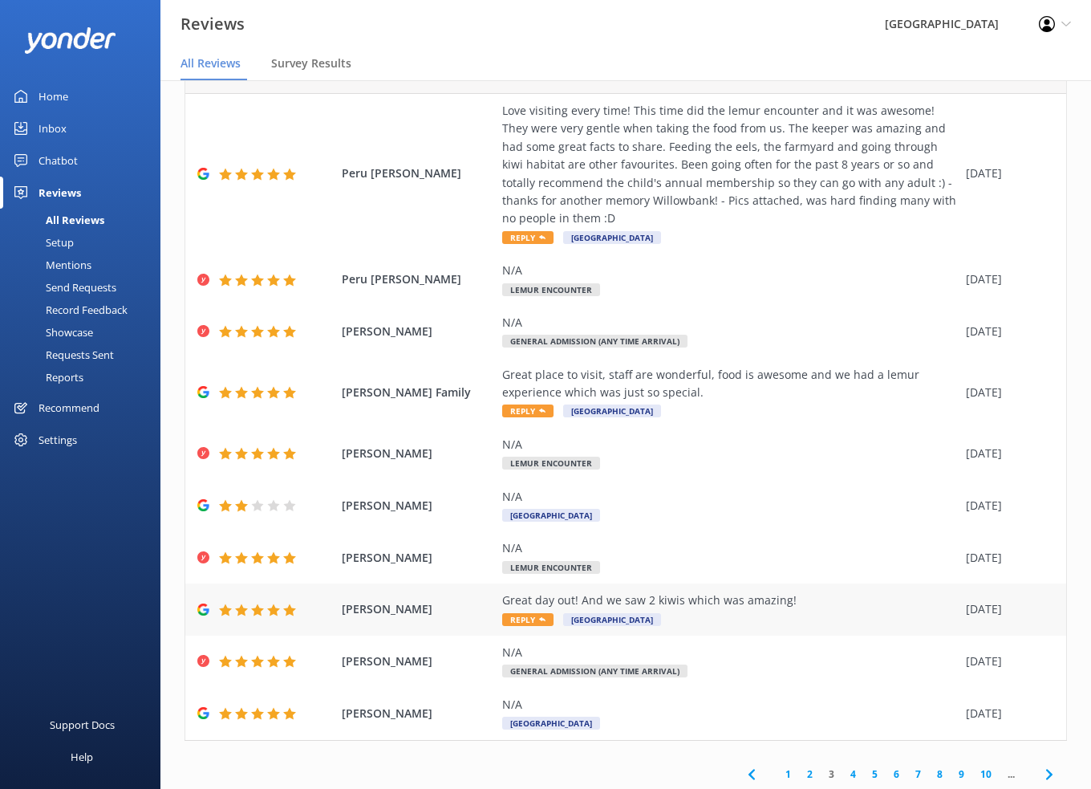
scroll to position [87, 0]
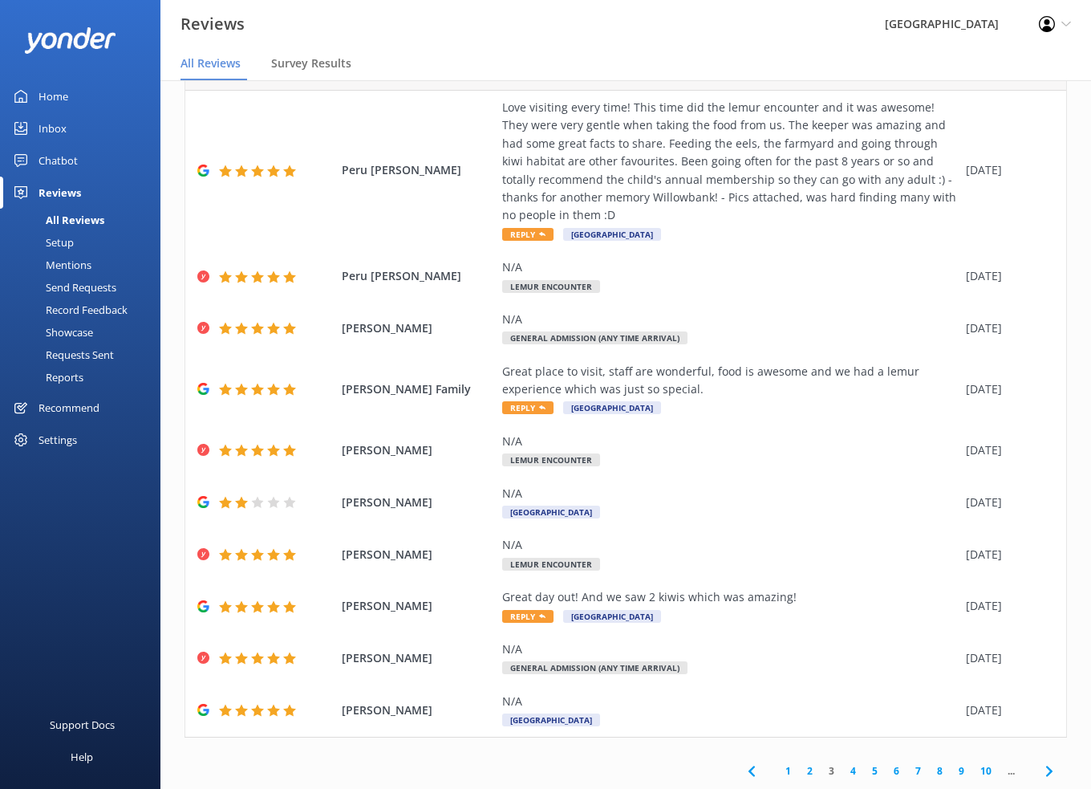
click at [842, 769] on link "4" at bounding box center [853, 770] width 22 height 15
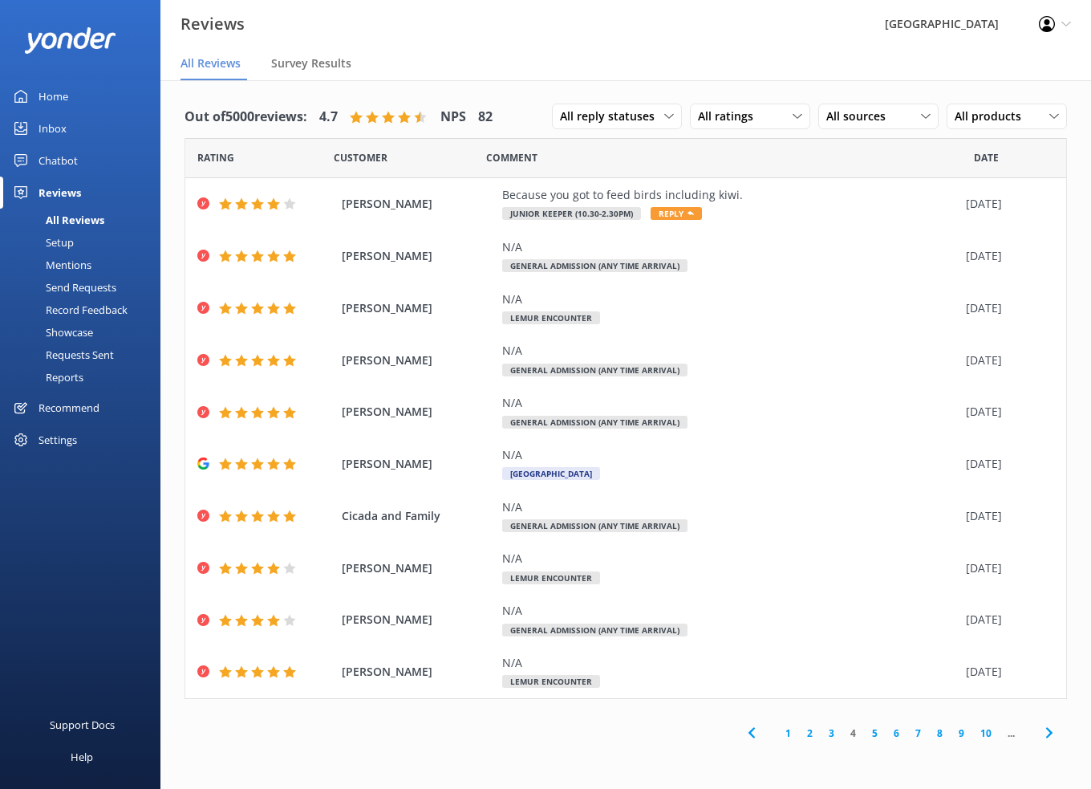
click at [871, 734] on link "5" at bounding box center [875, 732] width 22 height 15
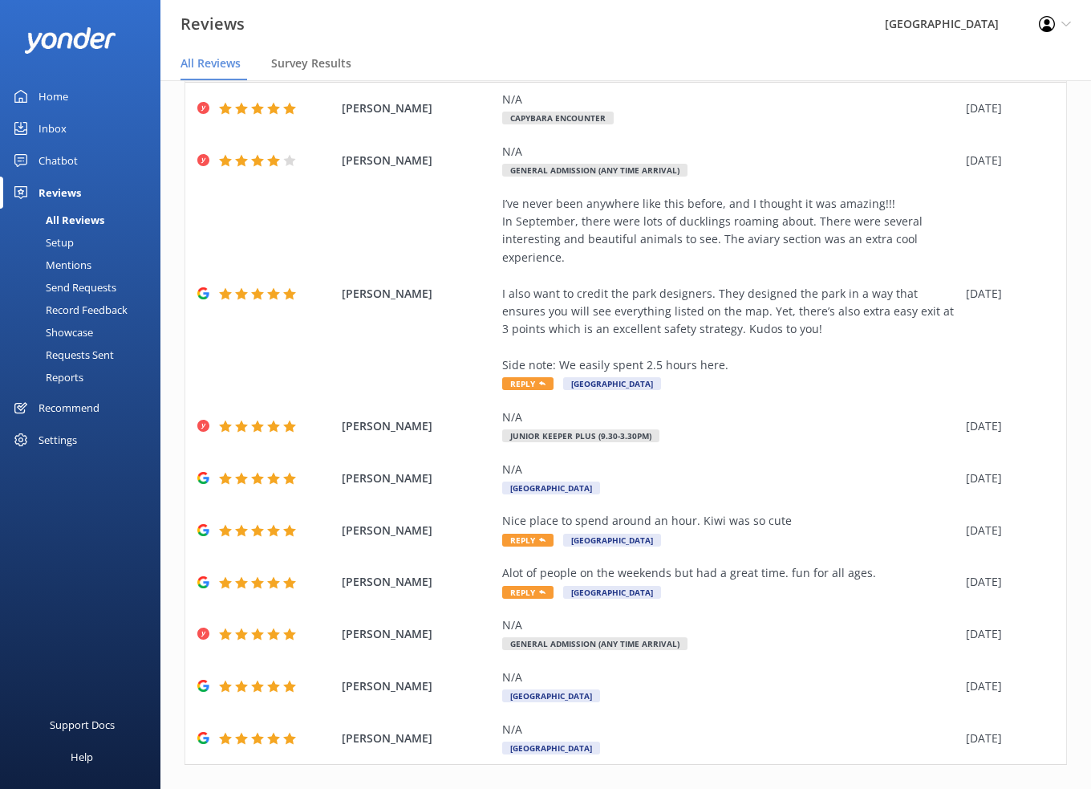
scroll to position [124, 0]
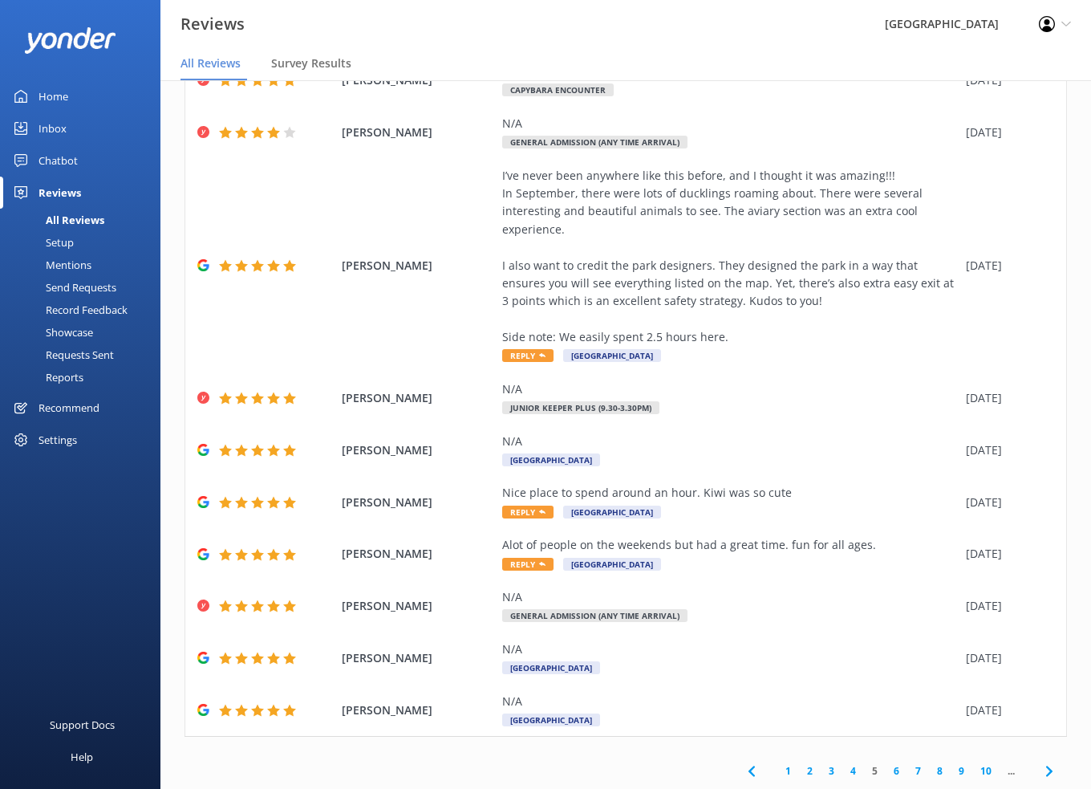
click at [886, 766] on link "6" at bounding box center [897, 770] width 22 height 15
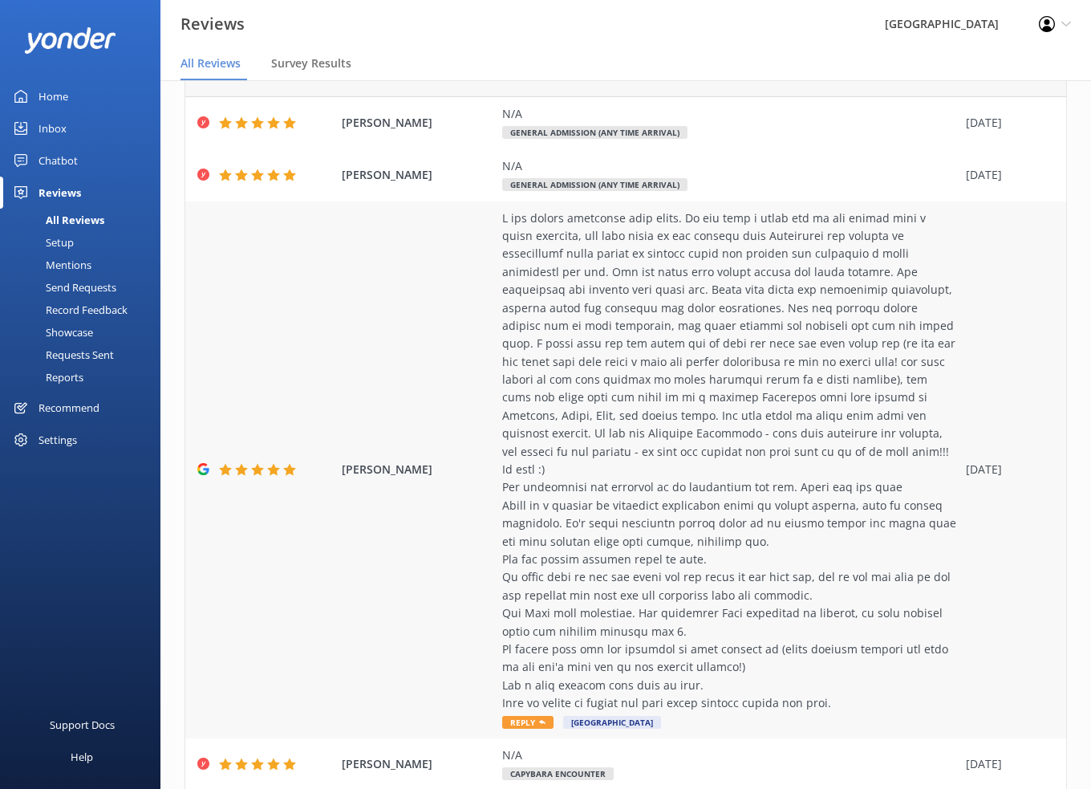
scroll to position [160, 0]
